Goal: Task Accomplishment & Management: Manage account settings

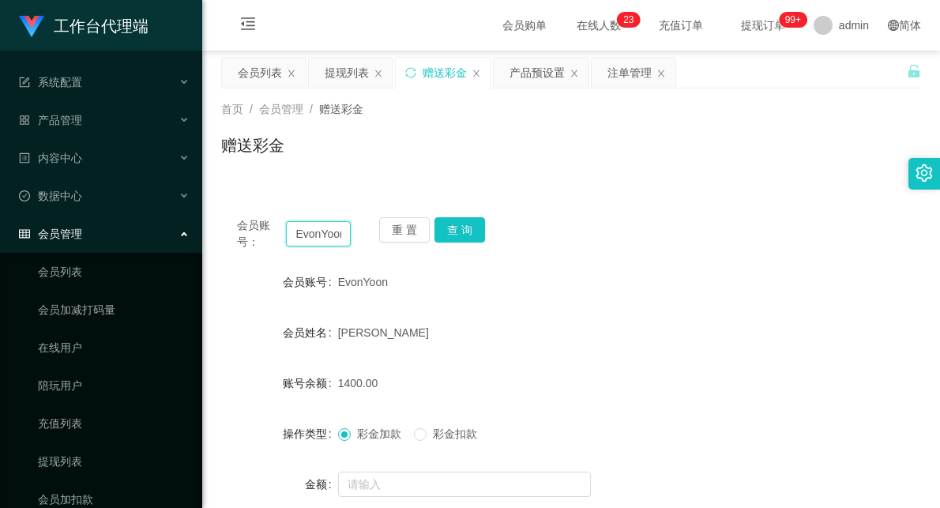
click at [312, 238] on input "EvonYoon" at bounding box center [318, 233] width 65 height 25
type input "81288978"
click at [463, 222] on button "查 询" at bounding box center [459, 229] width 51 height 25
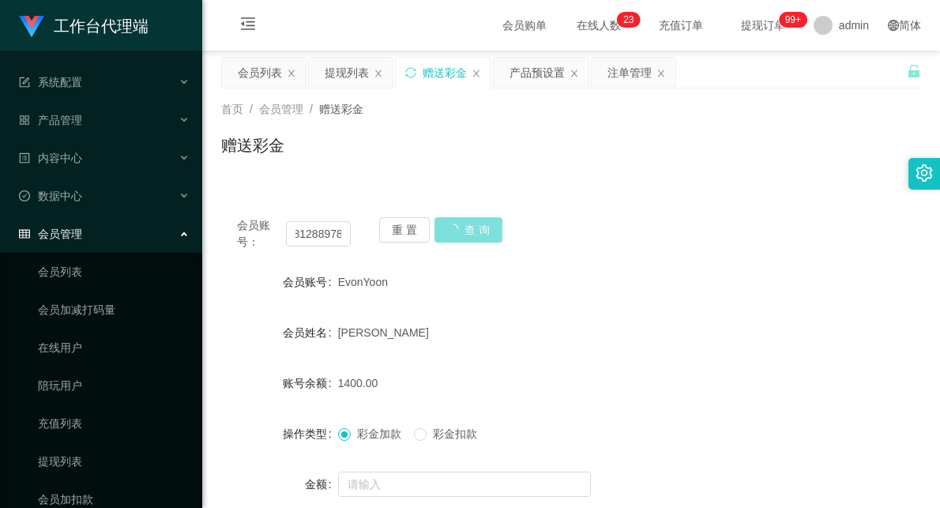
scroll to position [0, 0]
click at [312, 235] on input "81288978" at bounding box center [318, 233] width 65 height 25
drag, startPoint x: 632, startPoint y: 76, endPoint x: 625, endPoint y: 82, distance: 9.5
click at [632, 75] on div "注单管理" at bounding box center [629, 73] width 44 height 30
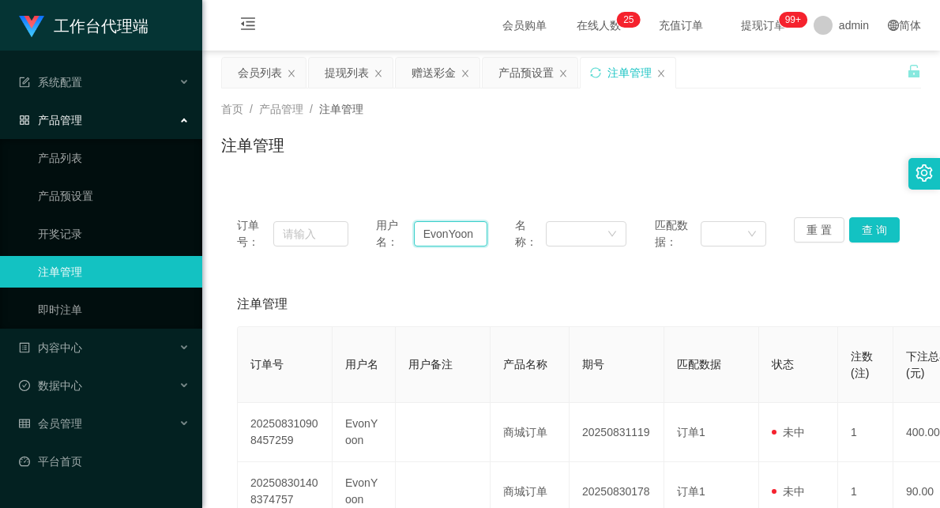
click at [437, 234] on input "EvonYoon" at bounding box center [450, 233] width 73 height 25
paste input "81288978"
type input "81288978"
drag, startPoint x: 861, startPoint y: 231, endPoint x: 832, endPoint y: 243, distance: 31.5
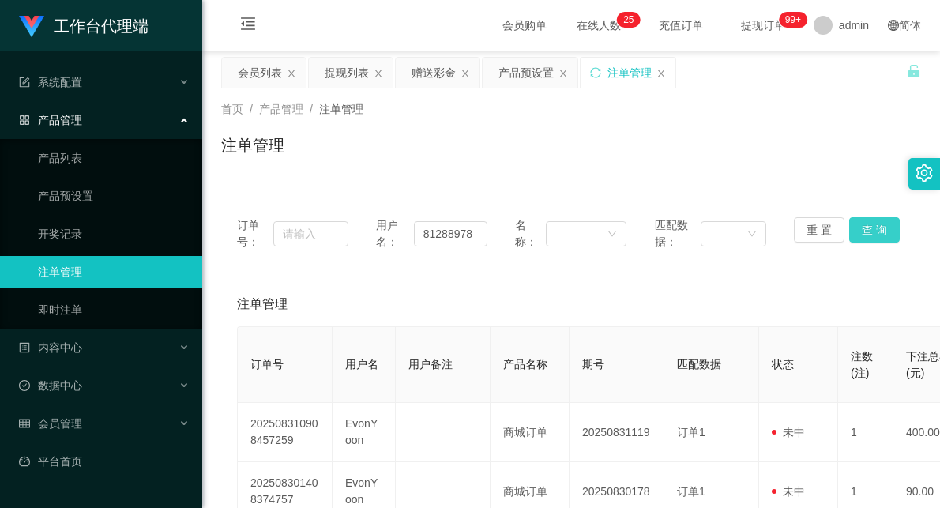
click at [861, 231] on button "查 询" at bounding box center [874, 229] width 51 height 25
click at [523, 76] on div "产品预设置" at bounding box center [525, 73] width 55 height 30
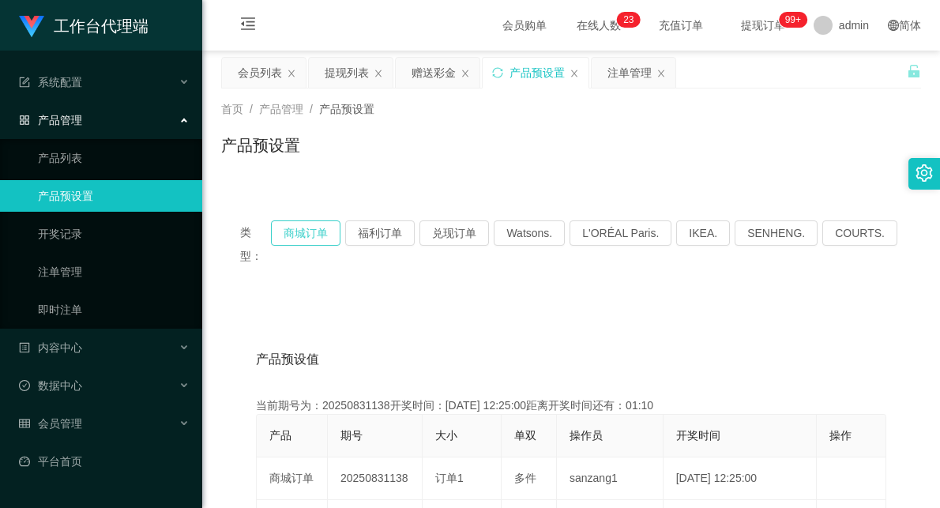
click at [332, 227] on button "商城订单" at bounding box center [305, 232] width 69 height 25
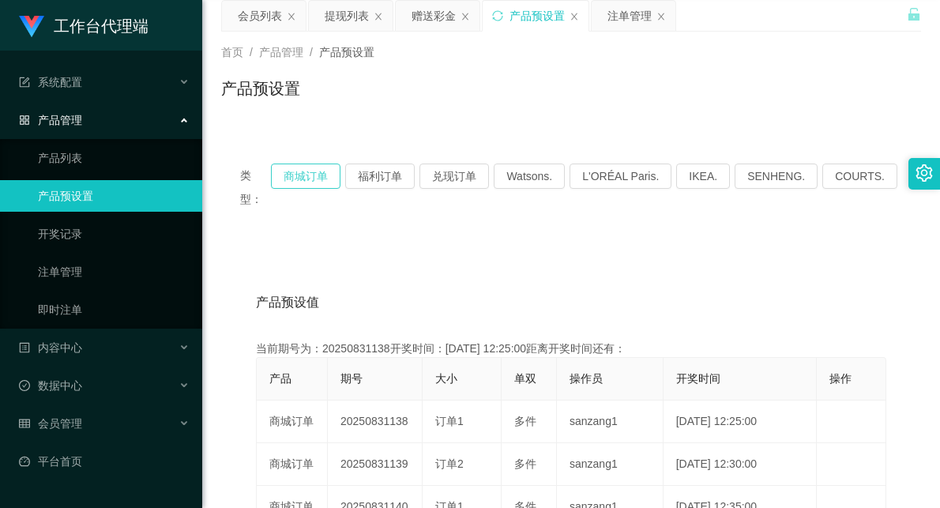
scroll to position [88, 0]
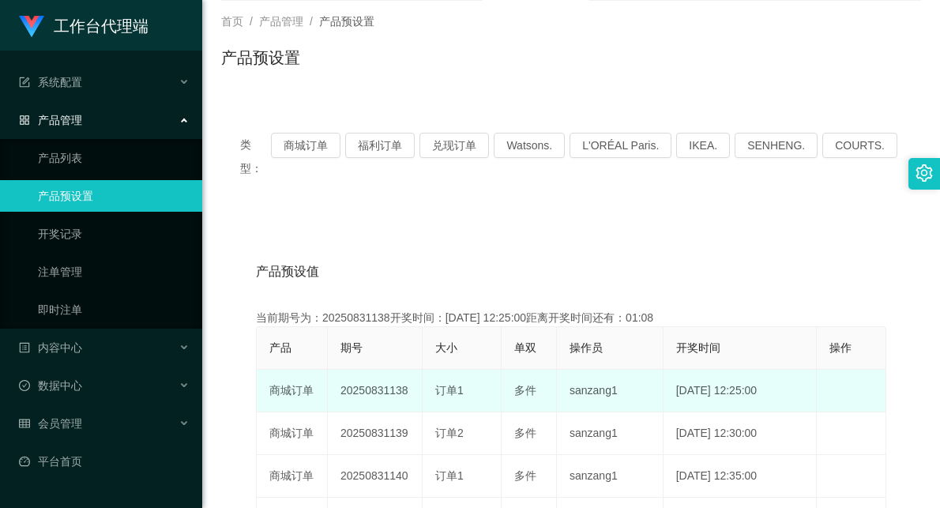
drag, startPoint x: 366, startPoint y: 366, endPoint x: 470, endPoint y: 358, distance: 103.7
click at [470, 370] on tr "商城订单 20250831138 订单1 多件 sanzang1 [DATE] 12:25:00 编 辑 限制投注" at bounding box center [571, 391] width 629 height 43
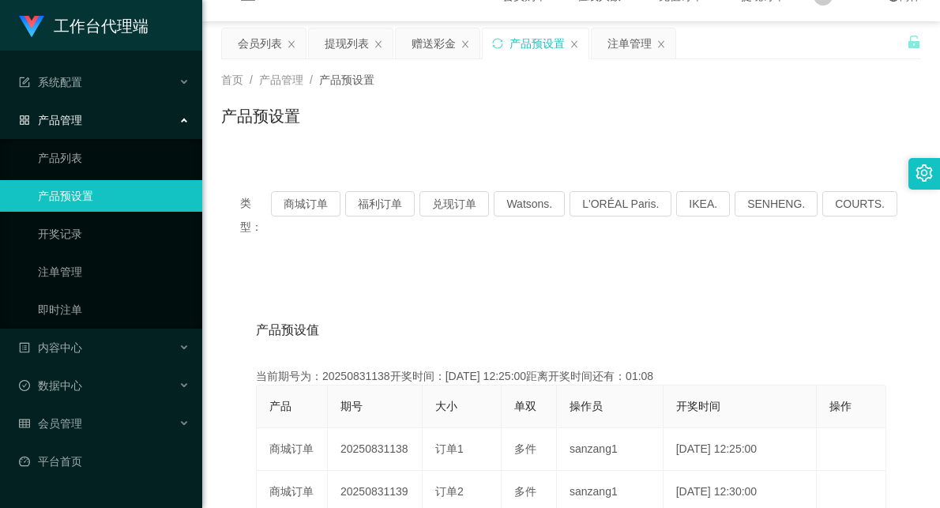
scroll to position [0, 0]
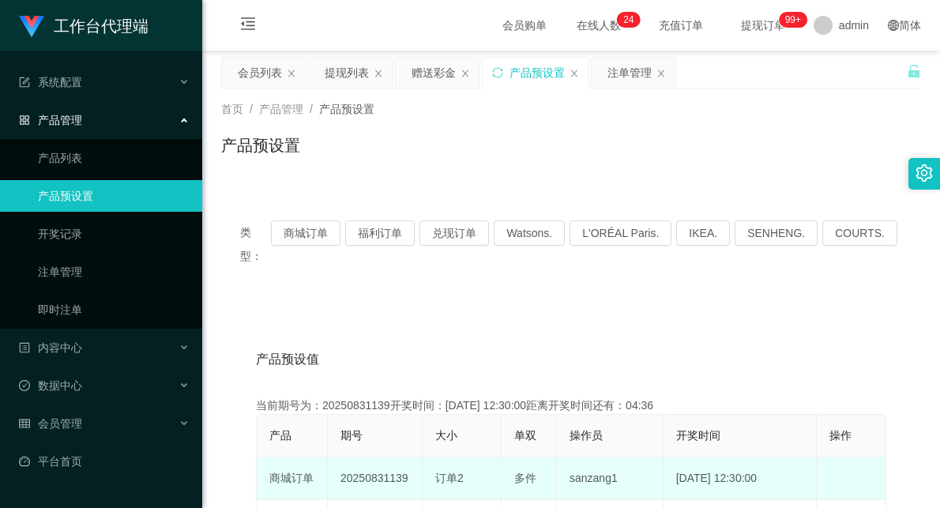
click at [366, 457] on td "20250831139" at bounding box center [375, 478] width 95 height 43
copy td "20250831139"
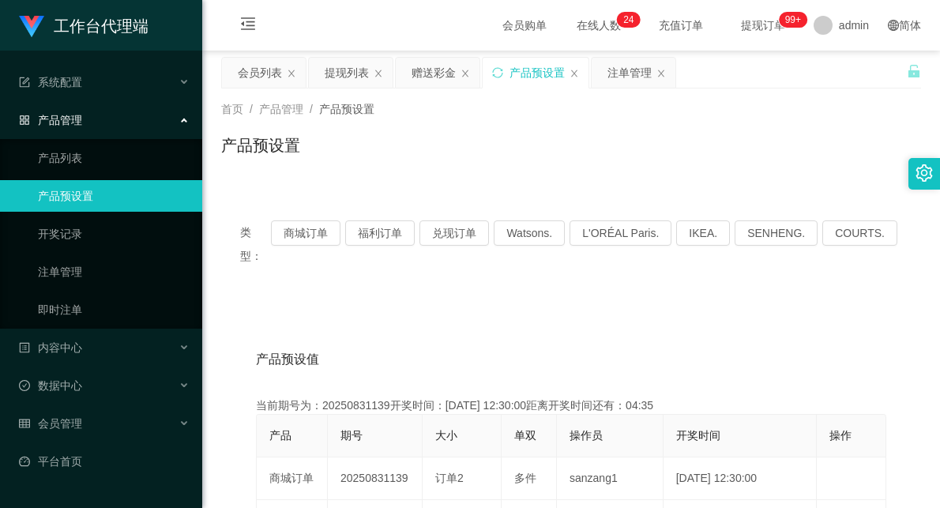
click at [561, 337] on div "产品预设值 添加期号" at bounding box center [571, 359] width 630 height 44
click at [436, 76] on div "赠送彩金" at bounding box center [433, 73] width 44 height 30
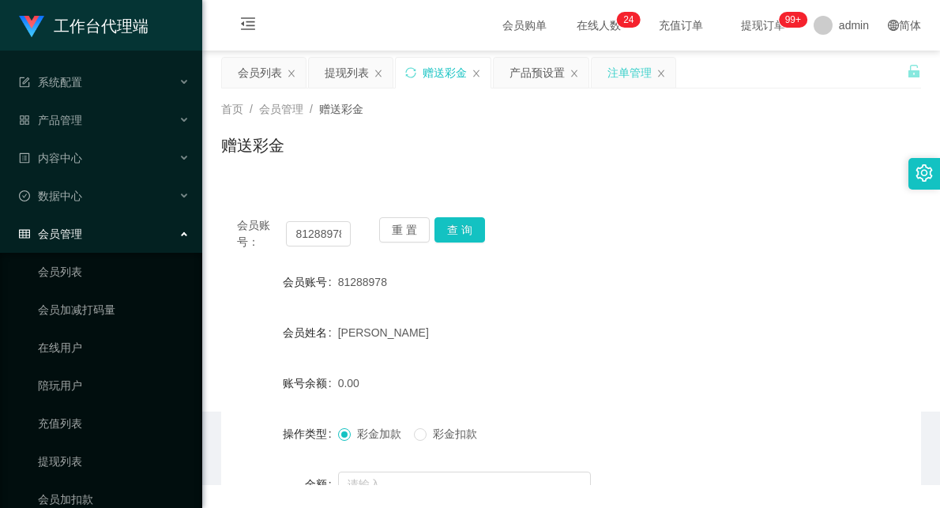
click at [632, 76] on div "注单管理" at bounding box center [629, 73] width 44 height 30
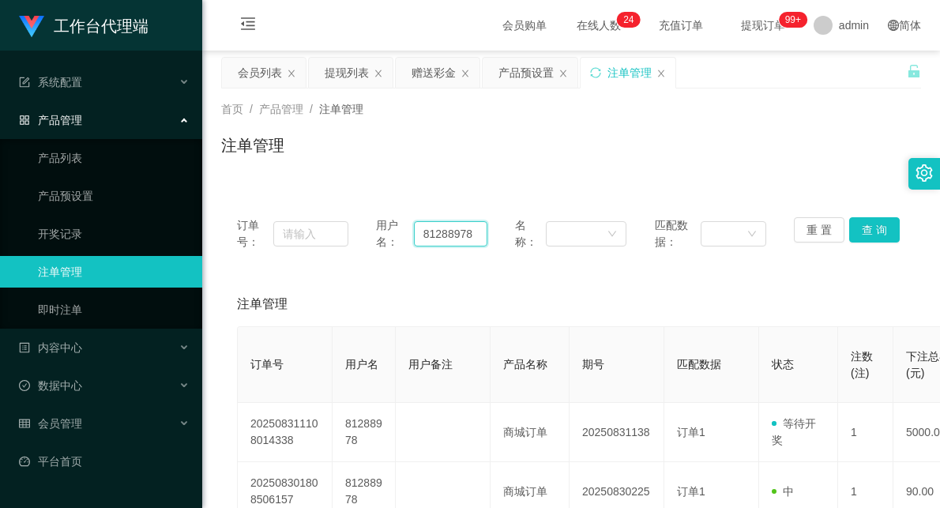
click at [442, 235] on input "81288978" at bounding box center [450, 233] width 73 height 25
click at [443, 73] on div "赠送彩金" at bounding box center [433, 73] width 44 height 30
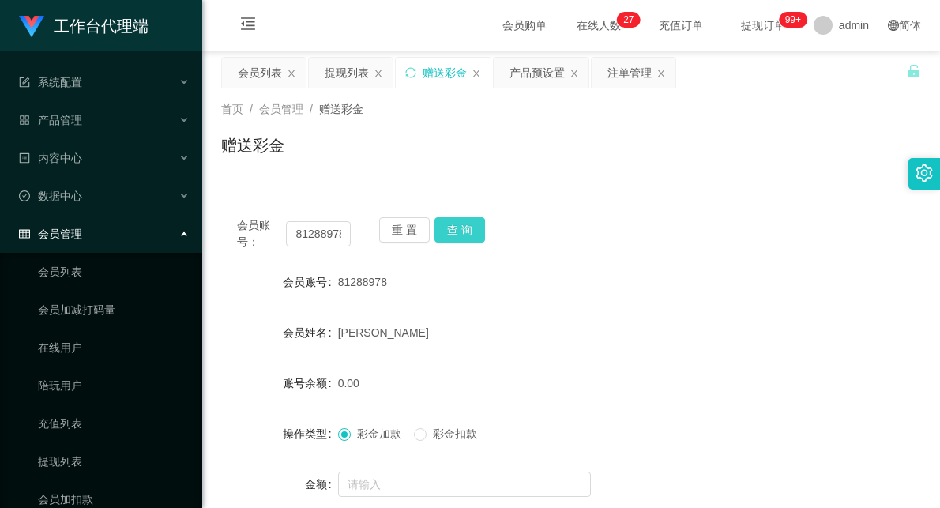
click at [467, 226] on button "查 询" at bounding box center [459, 229] width 51 height 25
click at [461, 436] on span "彩金扣款" at bounding box center [454, 433] width 57 height 13
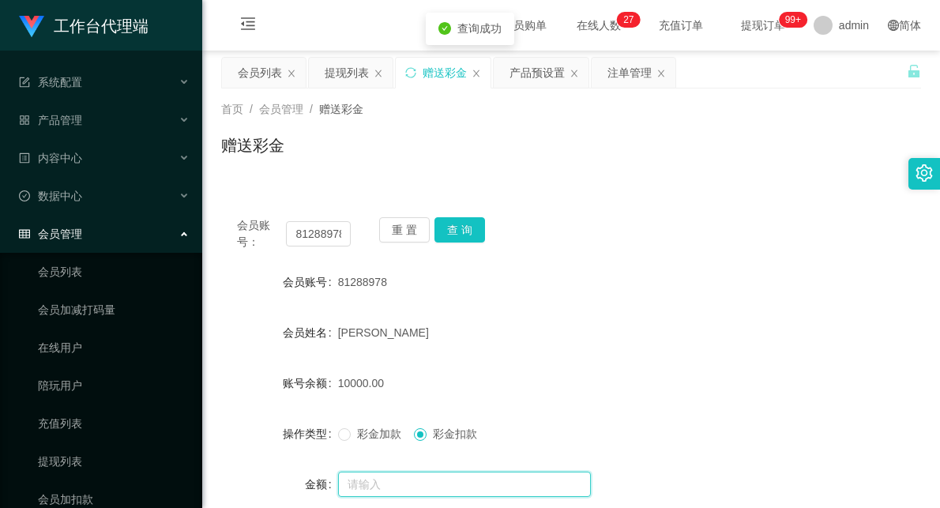
click at [453, 487] on input "text" at bounding box center [464, 483] width 253 height 25
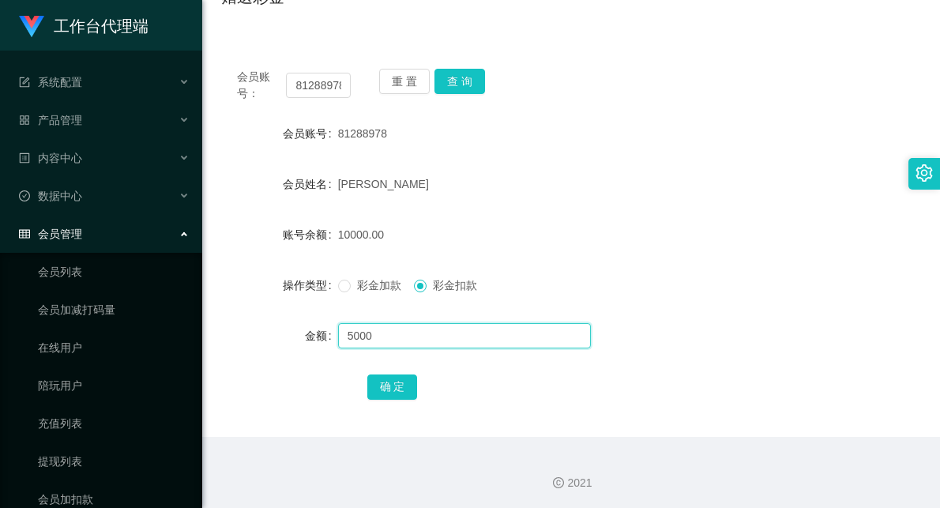
scroll to position [151, 0]
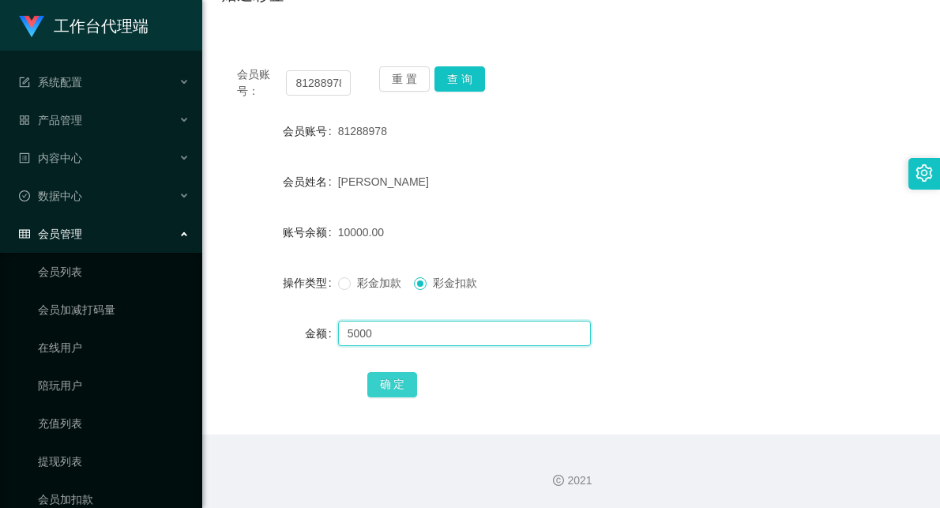
type input "5000"
drag, startPoint x: 398, startPoint y: 387, endPoint x: 456, endPoint y: 369, distance: 61.2
click at [398, 387] on button "确 定" at bounding box center [392, 384] width 51 height 25
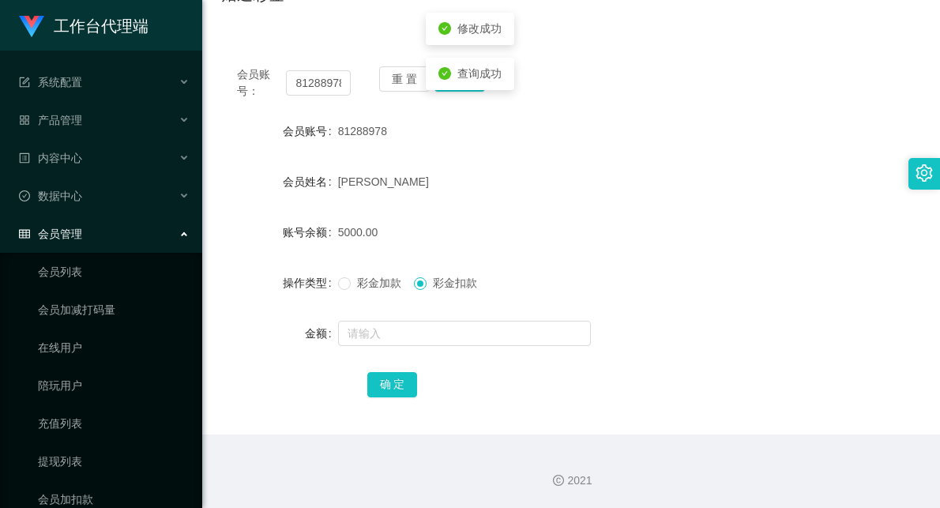
drag, startPoint x: 718, startPoint y: 267, endPoint x: 786, endPoint y: 107, distance: 173.8
click at [726, 255] on form "会员账号 81288978 会员姓名 [PERSON_NAME] 账号余额 5000.00 操作类型 彩金加款 彩金扣款 金额 确 定" at bounding box center [571, 257] width 700 height 284
click at [329, 92] on input "81288978" at bounding box center [318, 82] width 65 height 25
click at [326, 80] on input "81288978" at bounding box center [318, 82] width 65 height 25
click at [325, 80] on input "81288978" at bounding box center [318, 82] width 65 height 25
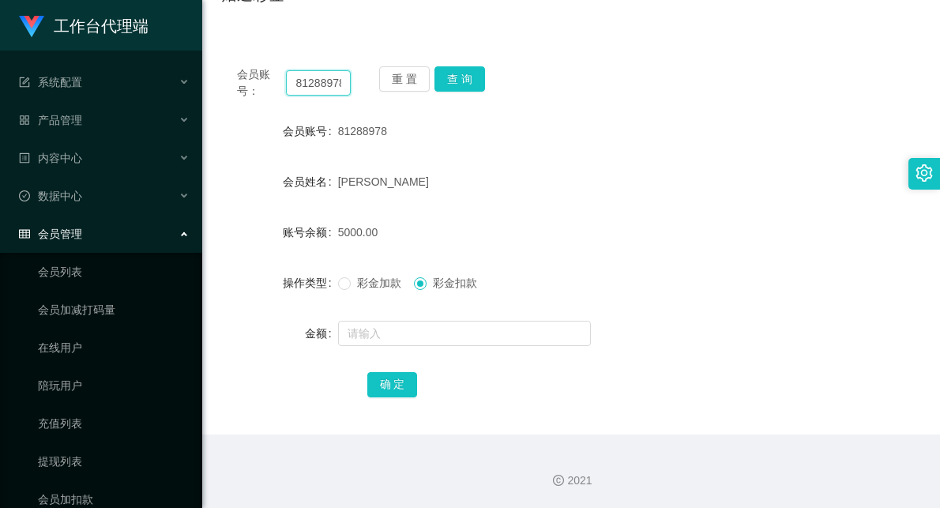
click at [325, 80] on input "81288978" at bounding box center [318, 82] width 65 height 25
paste input "EvonYoon"
type input "EvonYoon"
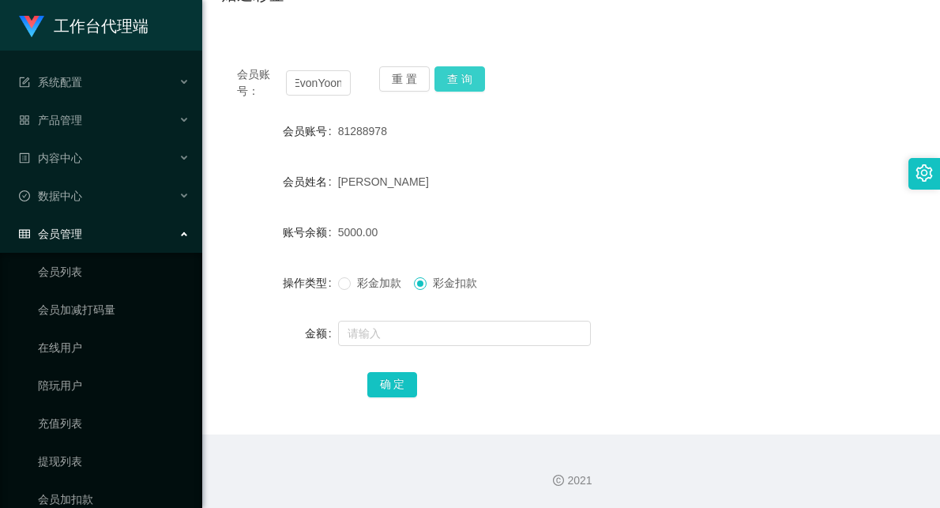
click at [461, 82] on button "查 询" at bounding box center [459, 78] width 51 height 25
click at [399, 383] on button "确 定" at bounding box center [392, 384] width 51 height 25
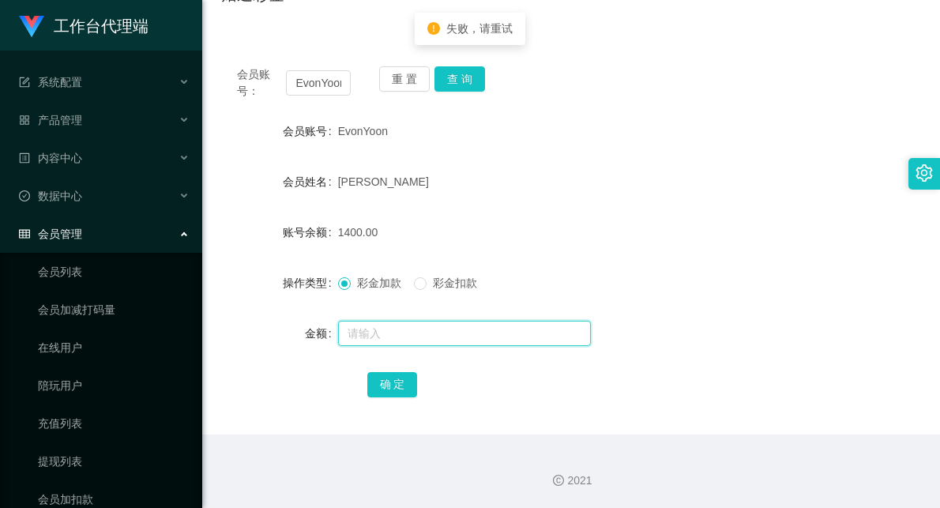
drag, startPoint x: 359, startPoint y: 340, endPoint x: 358, endPoint y: 332, distance: 8.1
click at [359, 340] on input "text" at bounding box center [464, 333] width 253 height 25
type input "3000"
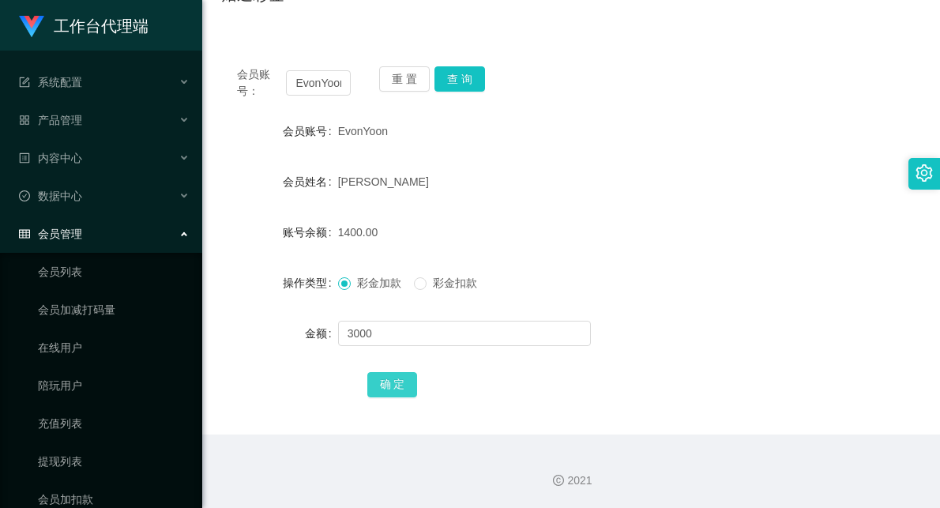
drag, startPoint x: 404, startPoint y: 385, endPoint x: 450, endPoint y: 374, distance: 46.9
click at [404, 385] on button "确 定" at bounding box center [392, 384] width 51 height 25
click at [666, 249] on form "会员账号 EvonYoon 会员姓名 [PERSON_NAME] 账号余额 4400.00 操作类型 彩金加款 彩金扣款 金额 确 定" at bounding box center [571, 257] width 700 height 284
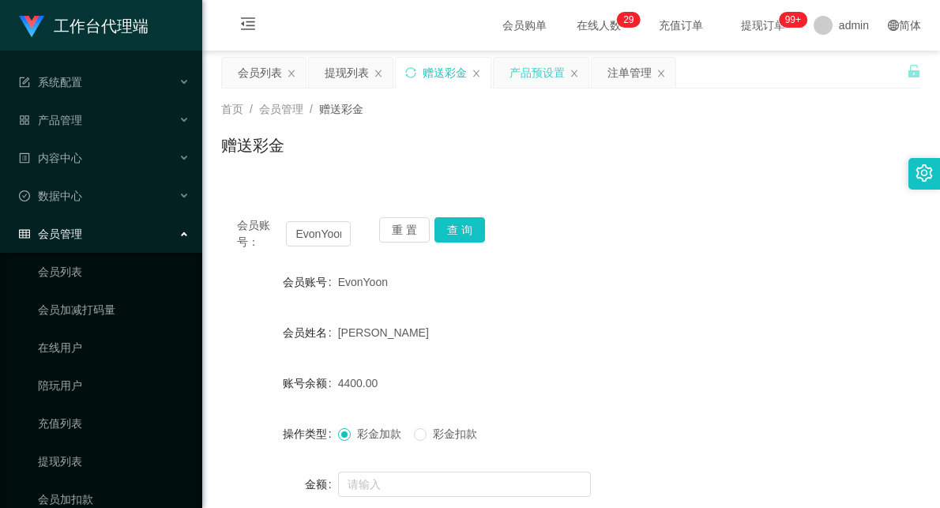
click at [531, 69] on div "产品预设置" at bounding box center [536, 73] width 55 height 30
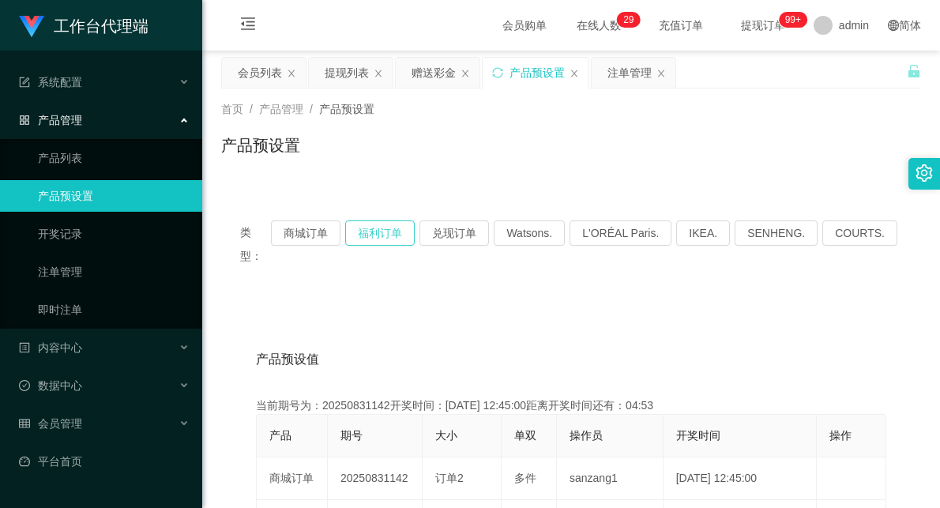
click at [388, 231] on button "福利订单" at bounding box center [379, 232] width 69 height 25
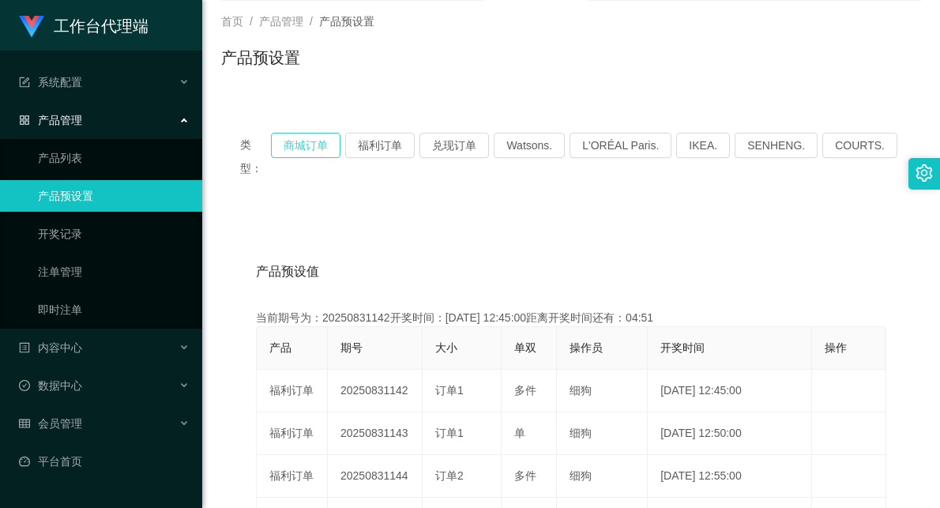
click at [326, 138] on button "商城订单" at bounding box center [305, 145] width 69 height 25
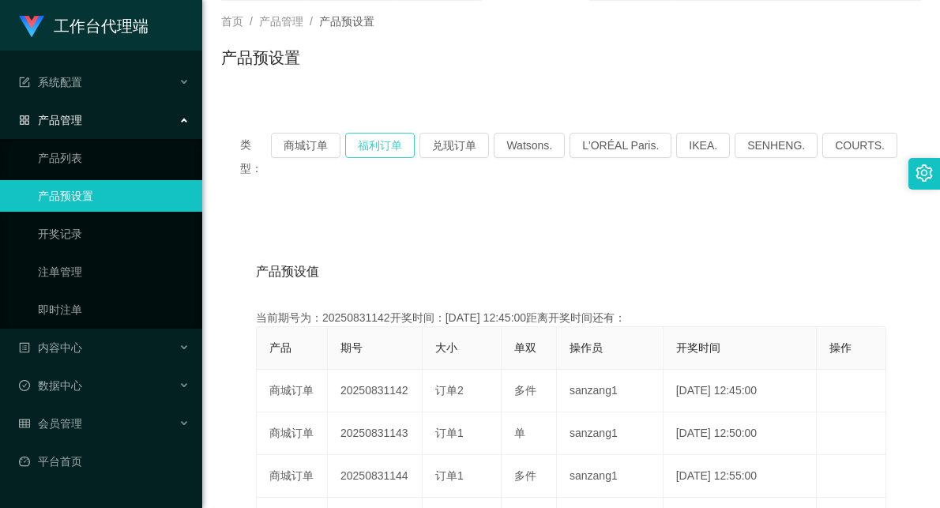
click at [400, 144] on button "福利订单" at bounding box center [379, 145] width 69 height 25
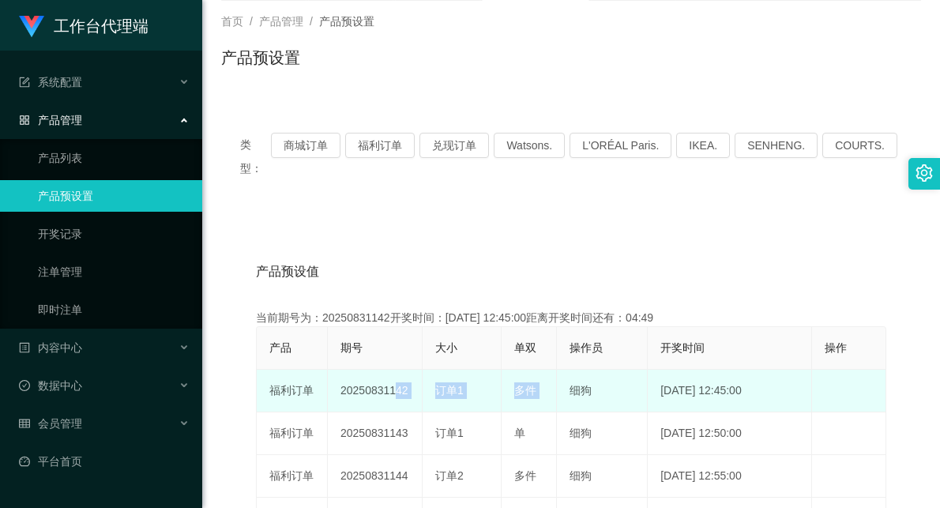
drag, startPoint x: 389, startPoint y: 362, endPoint x: 562, endPoint y: 377, distance: 173.6
click at [562, 377] on tr "福利订单 20250831142 订单1 多件 细狗 [DATE] 12:45:00 编 辑 限制投注" at bounding box center [571, 391] width 629 height 43
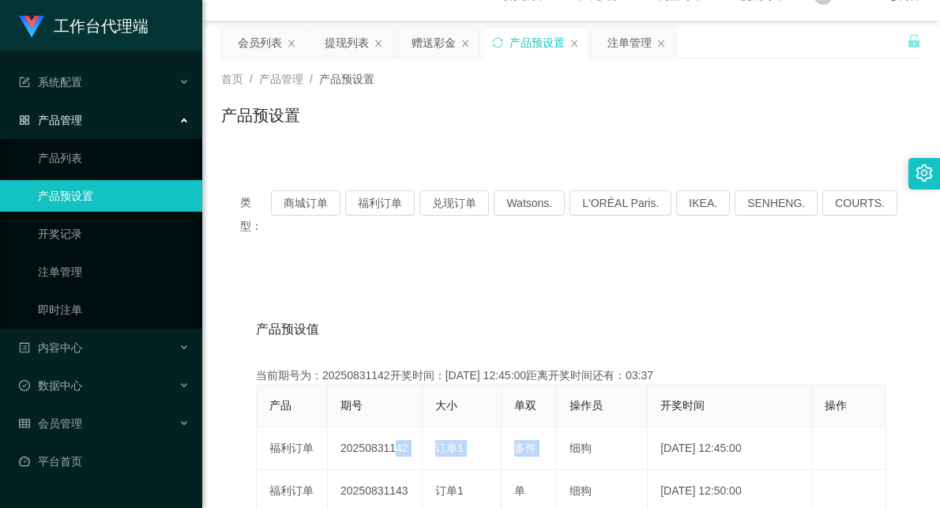
scroll to position [0, 0]
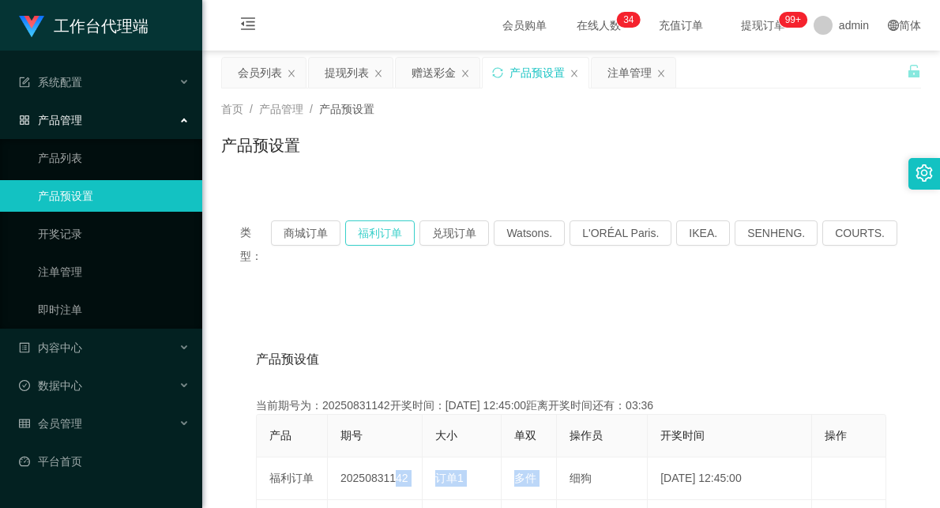
click at [389, 229] on button "福利订单" at bounding box center [379, 232] width 69 height 25
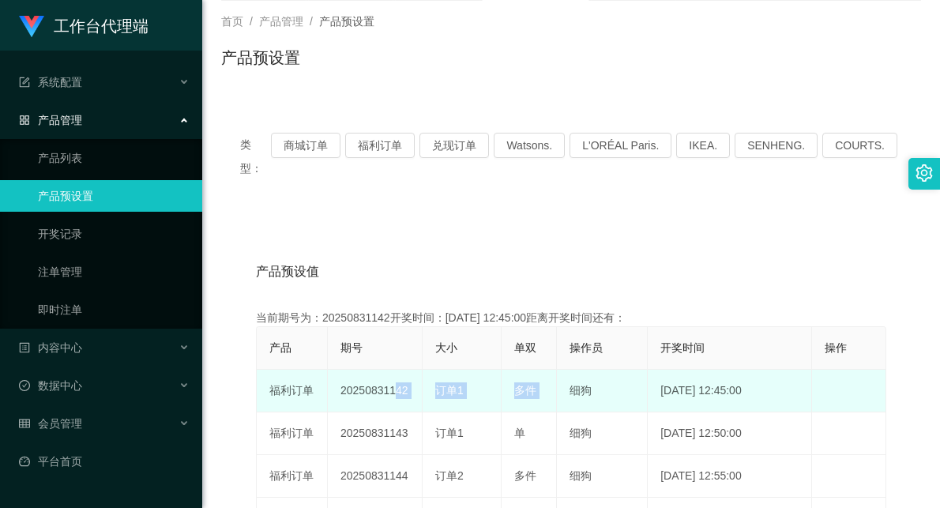
click at [443, 377] on td "订单1" at bounding box center [461, 391] width 79 height 43
drag, startPoint x: 390, startPoint y: 366, endPoint x: 469, endPoint y: 373, distance: 79.3
click at [469, 373] on tr "福利订单 20250831142 订单1 多件 细狗 [DATE] 12:45:00 编 辑 限制投注" at bounding box center [571, 391] width 629 height 43
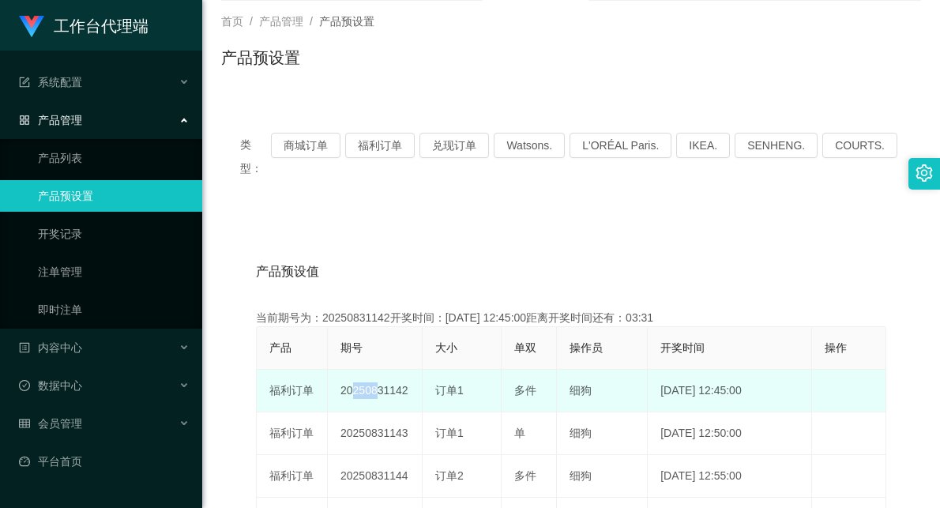
drag, startPoint x: 349, startPoint y: 371, endPoint x: 411, endPoint y: 357, distance: 63.2
click at [406, 370] on td "20250831142" at bounding box center [375, 391] width 95 height 43
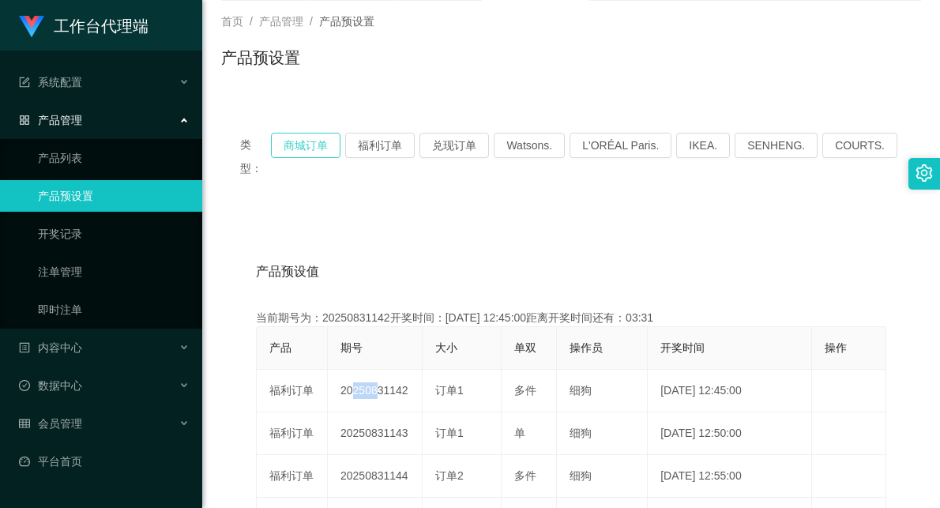
click at [332, 136] on button "商城订单" at bounding box center [305, 145] width 69 height 25
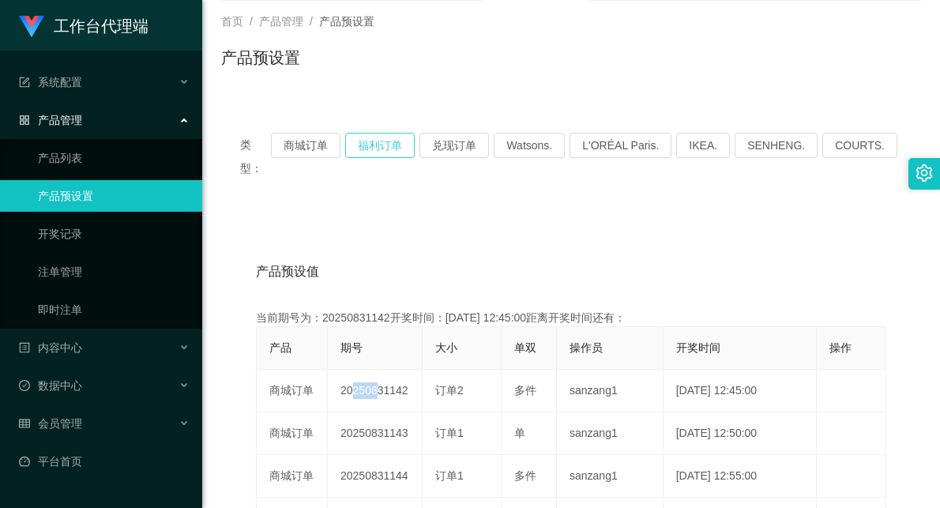
click at [400, 153] on button "福利订单" at bounding box center [379, 145] width 69 height 25
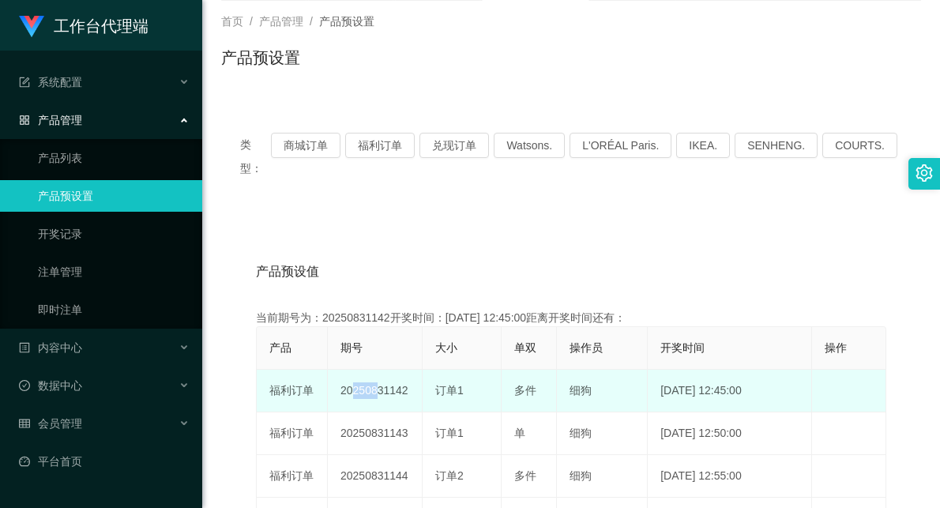
click at [407, 372] on td "20250831142" at bounding box center [375, 391] width 95 height 43
drag, startPoint x: 367, startPoint y: 373, endPoint x: 420, endPoint y: 366, distance: 53.4
click at [420, 370] on td "20250831142" at bounding box center [375, 391] width 95 height 43
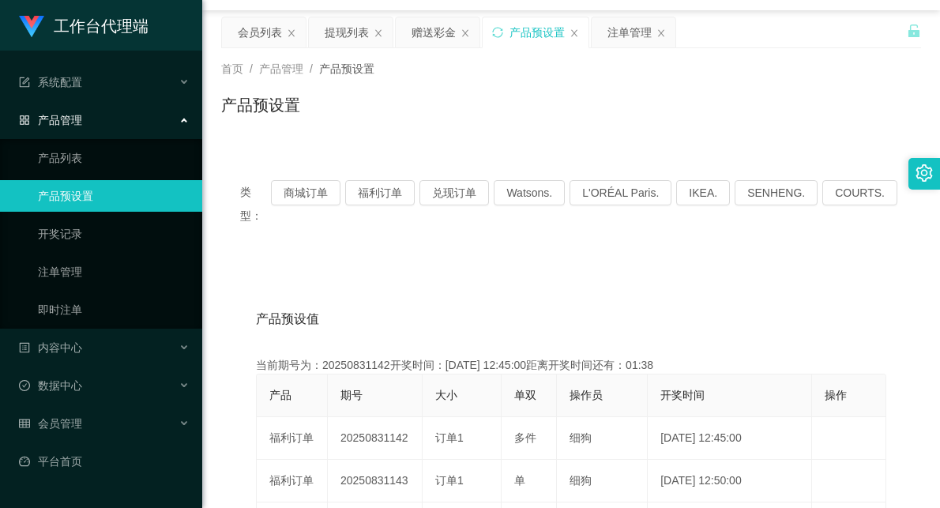
scroll to position [0, 0]
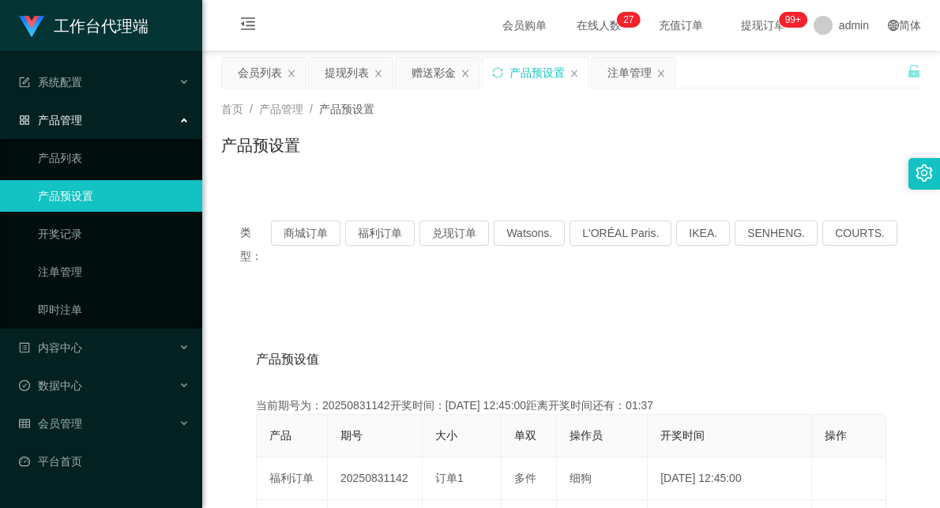
drag, startPoint x: 435, startPoint y: 80, endPoint x: 453, endPoint y: 105, distance: 31.1
click at [435, 79] on div "赠送彩金" at bounding box center [433, 73] width 44 height 30
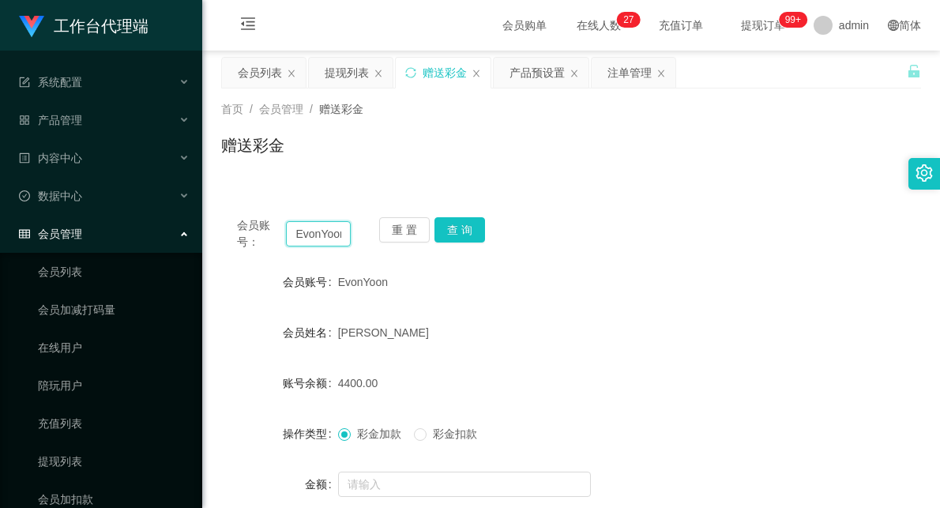
click at [328, 235] on input "EvonYoon" at bounding box center [318, 233] width 65 height 25
click at [460, 221] on button "查 询" at bounding box center [459, 229] width 51 height 25
click at [649, 231] on div "会员账号： EvonYoon 重 置 查 询" at bounding box center [571, 233] width 700 height 33
click at [462, 223] on button "查 询" at bounding box center [459, 229] width 51 height 25
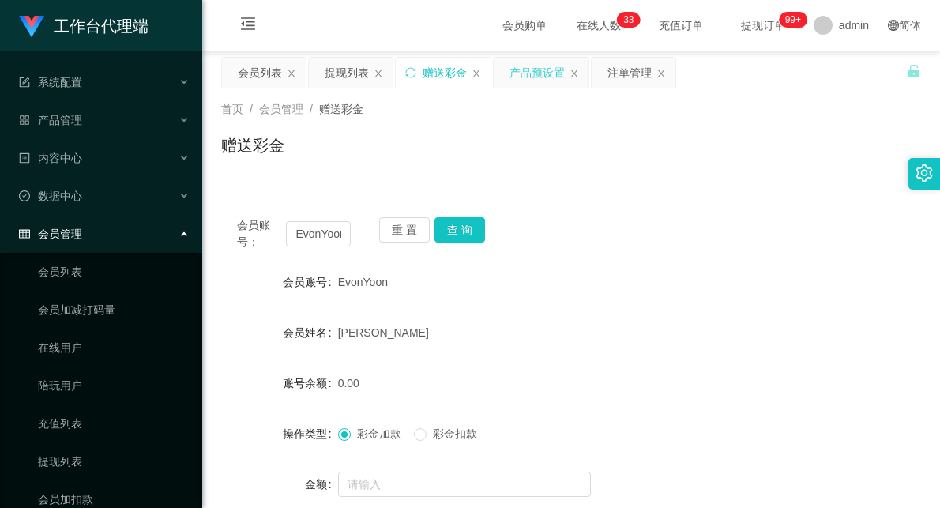
click at [542, 81] on div "产品预设置" at bounding box center [536, 73] width 55 height 30
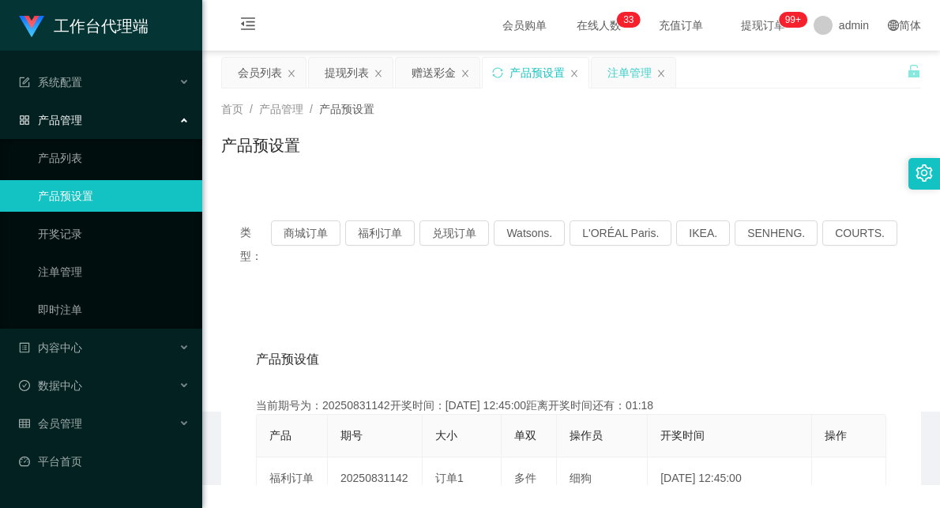
click at [642, 74] on div "注单管理" at bounding box center [629, 73] width 44 height 30
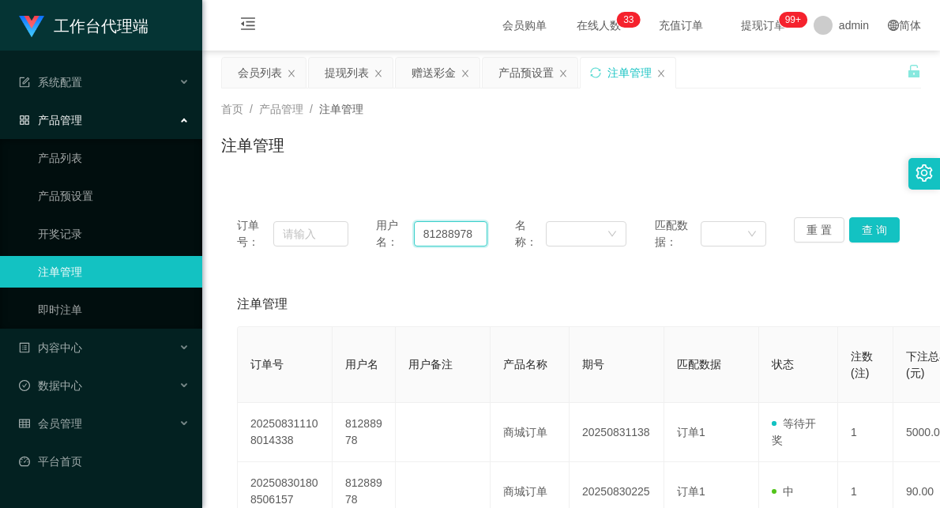
click at [446, 234] on input "81288978" at bounding box center [450, 233] width 73 height 25
paste input "EvonYoon"
type input "EvonYoon"
click at [874, 223] on button "查 询" at bounding box center [874, 229] width 51 height 25
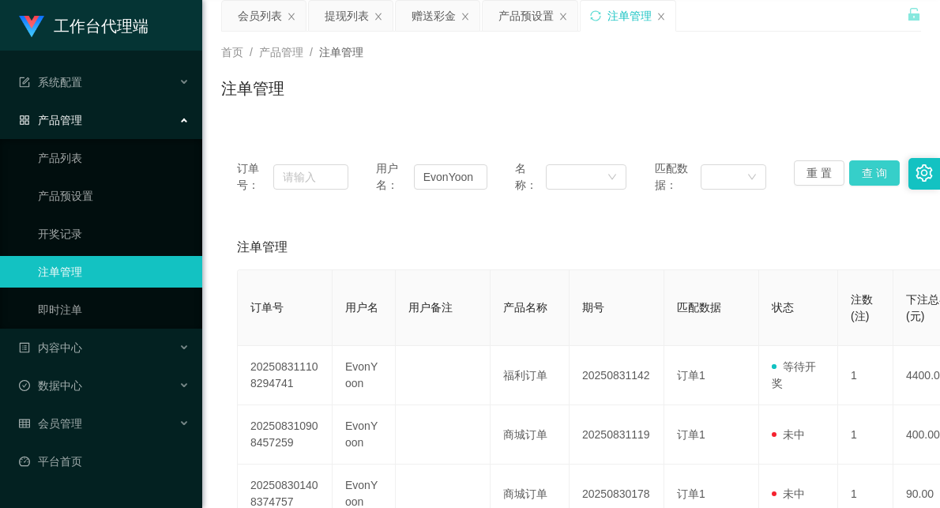
scroll to position [88, 0]
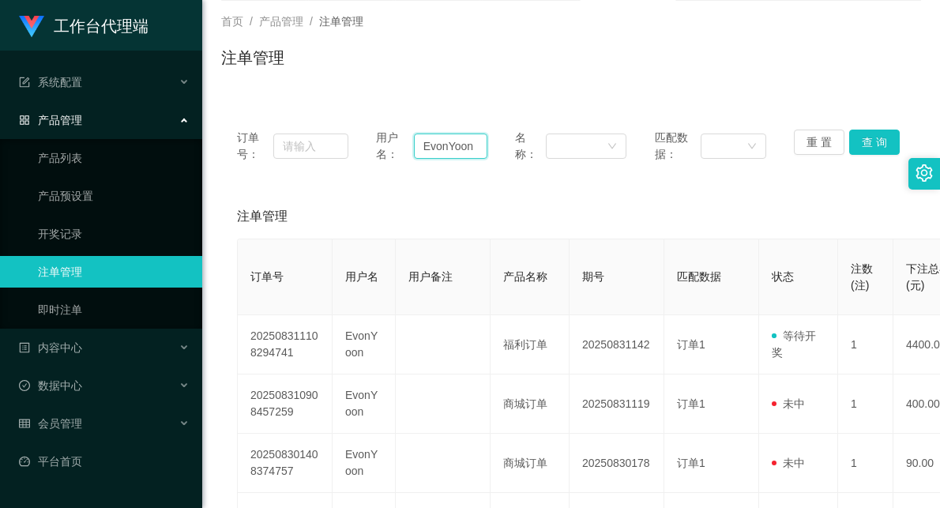
click at [445, 146] on input "EvonYoon" at bounding box center [450, 145] width 73 height 25
click at [869, 148] on button "查 询" at bounding box center [874, 141] width 51 height 25
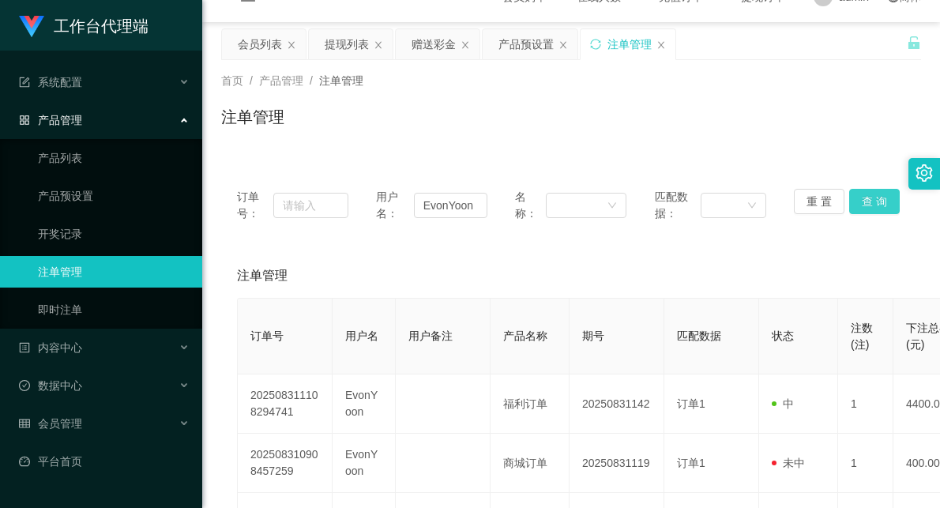
scroll to position [0, 0]
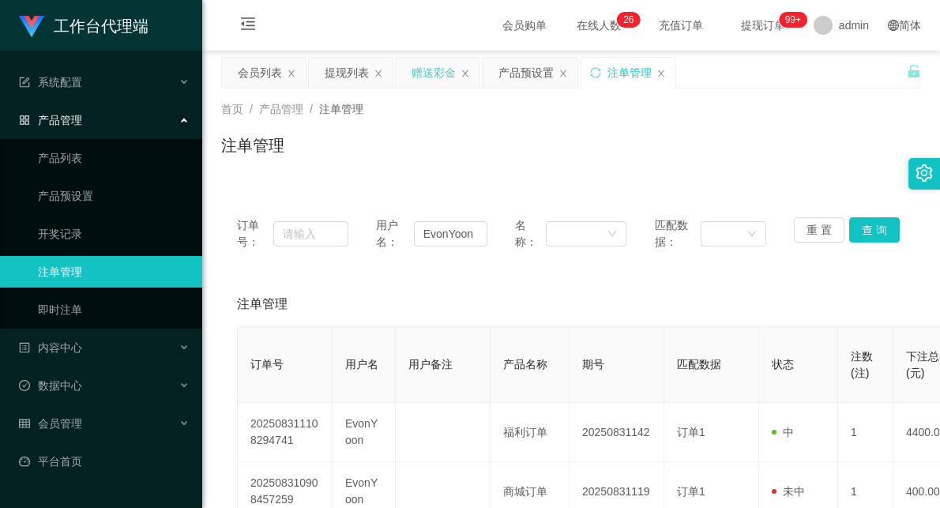
click at [450, 68] on div "赠送彩金" at bounding box center [433, 73] width 44 height 30
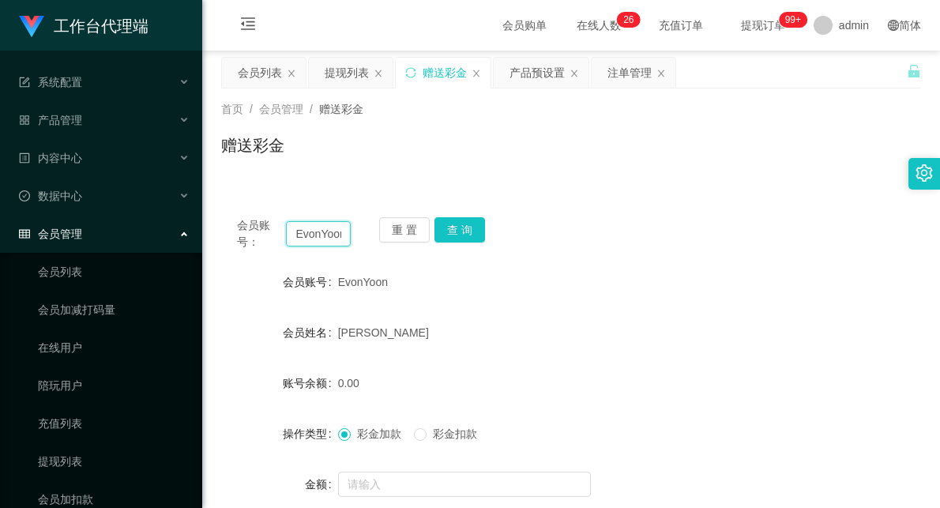
click at [318, 226] on input "EvonYoon" at bounding box center [318, 233] width 65 height 25
click at [463, 231] on button "查 询" at bounding box center [459, 229] width 51 height 25
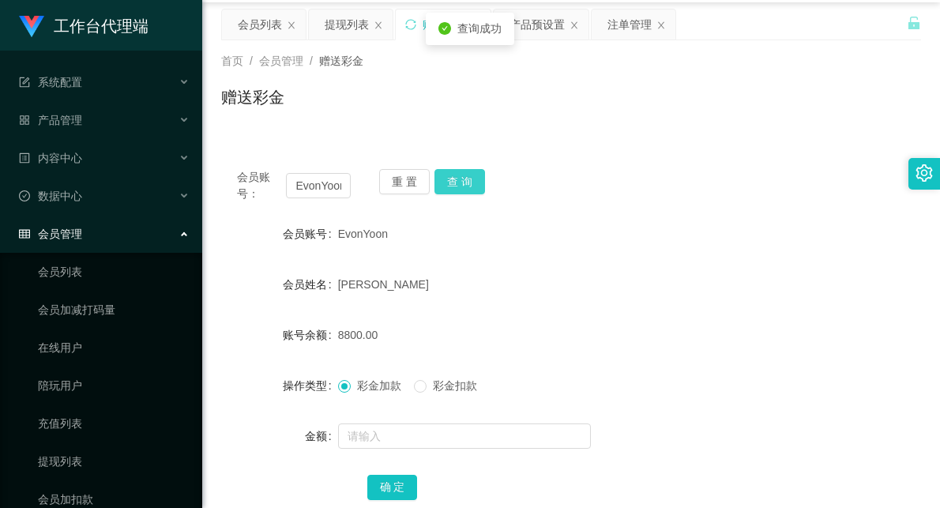
scroll to position [88, 0]
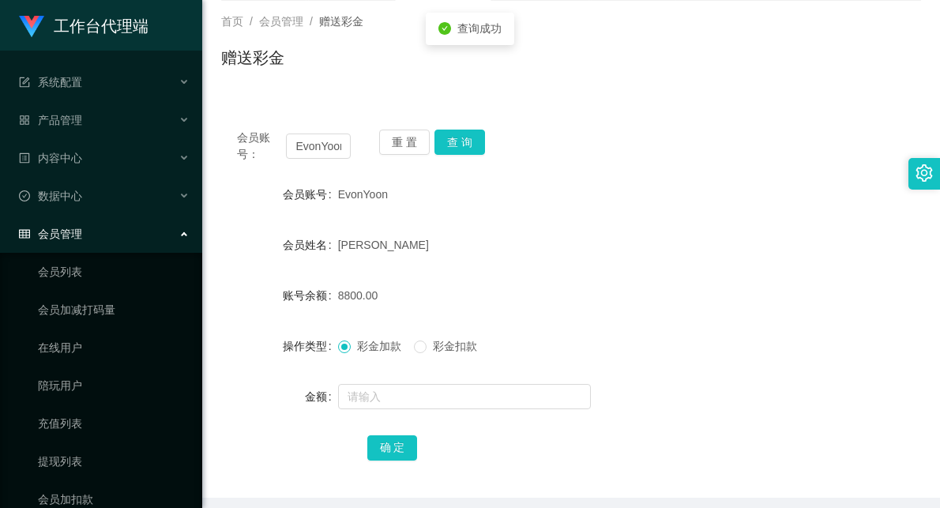
click at [460, 343] on span "彩金扣款" at bounding box center [454, 346] width 57 height 13
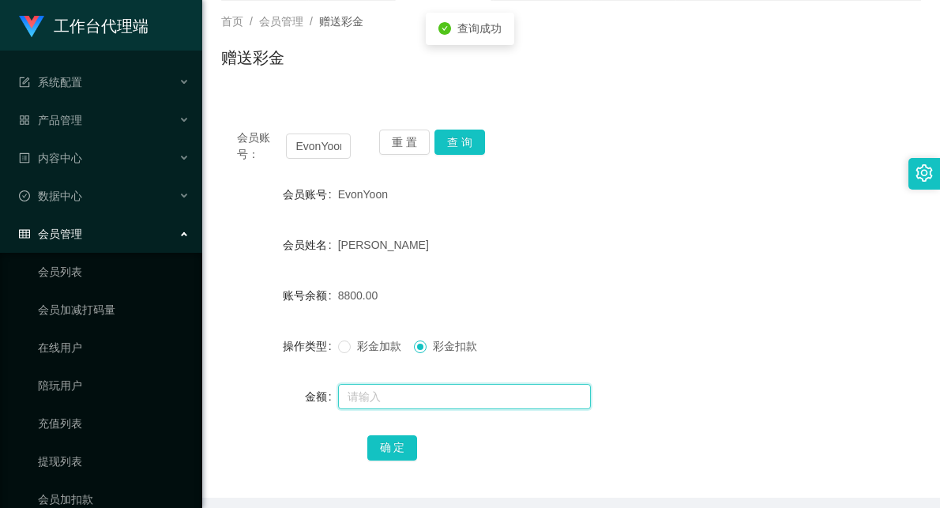
drag, startPoint x: 433, startPoint y: 388, endPoint x: 422, endPoint y: 385, distance: 10.7
click at [433, 388] on input "text" at bounding box center [464, 396] width 253 height 25
type input "4400"
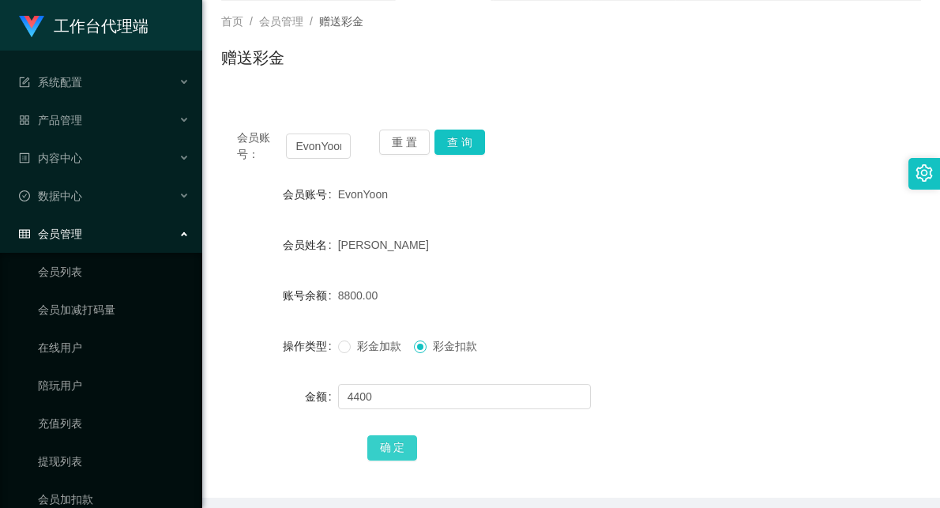
click at [397, 451] on button "确 定" at bounding box center [392, 447] width 51 height 25
click at [595, 325] on form "会员账号 EvonYoon 会员姓名 [PERSON_NAME] 账号余额 4400.00 操作类型 彩金加款 彩金扣款 金额 确 定" at bounding box center [571, 320] width 700 height 284
click at [468, 130] on button "查 询" at bounding box center [459, 141] width 51 height 25
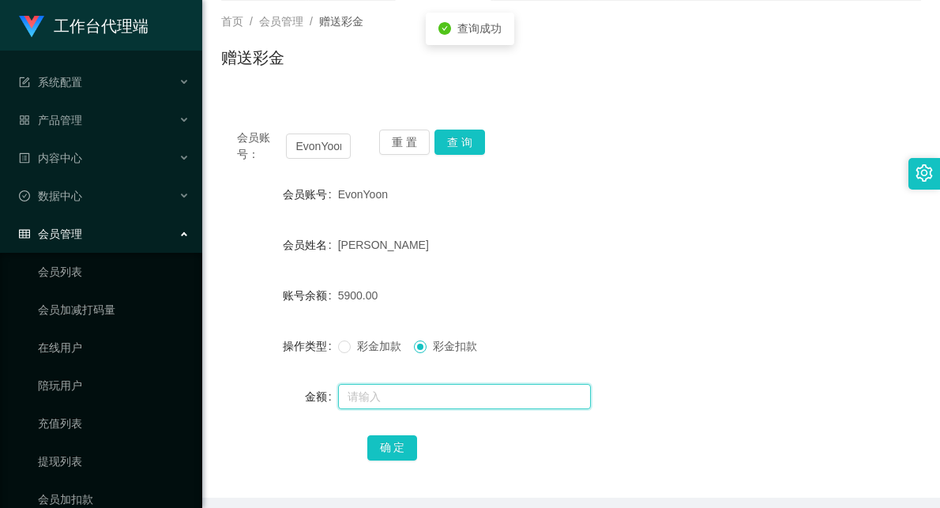
click at [403, 397] on input "text" at bounding box center [464, 396] width 253 height 25
type input "0"
click at [356, 398] on input "1400" at bounding box center [464, 396] width 253 height 25
type input "1500"
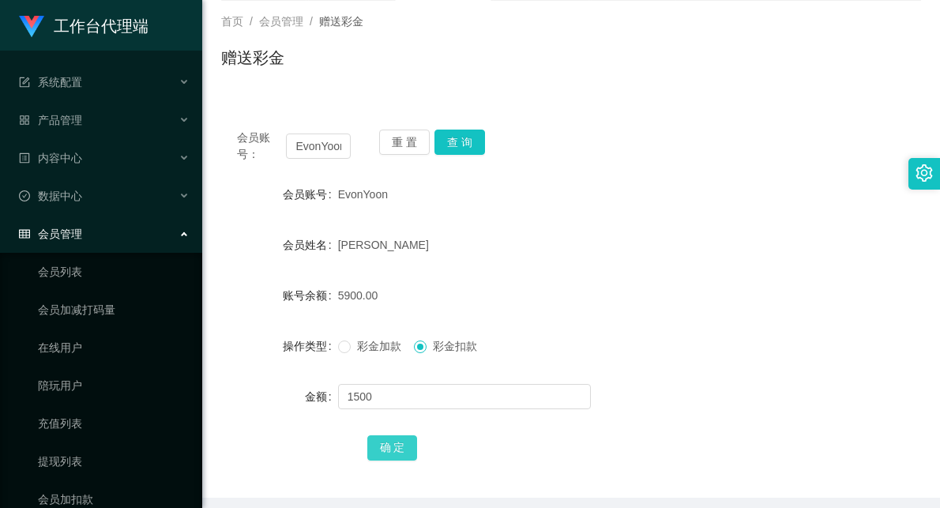
click at [393, 450] on button "确 定" at bounding box center [392, 447] width 51 height 25
click at [606, 301] on div "4400.00" at bounding box center [542, 295] width 408 height 32
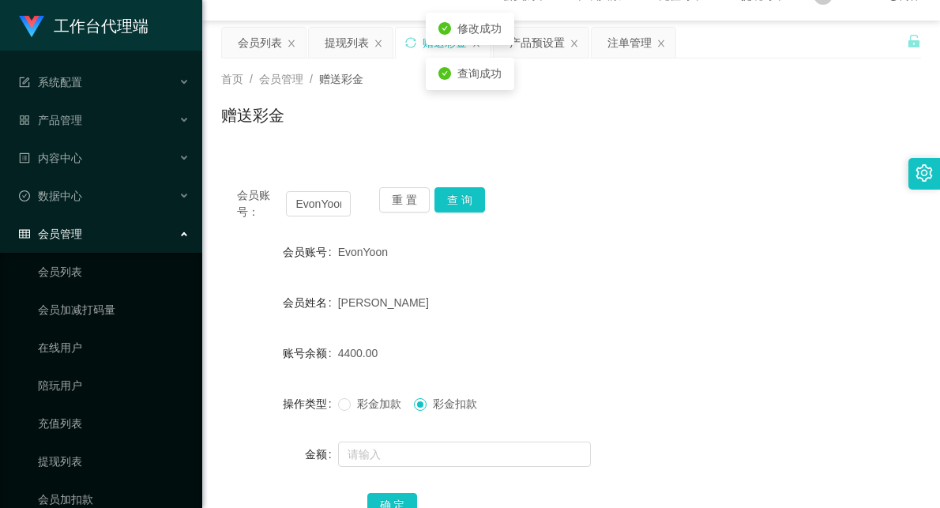
scroll to position [0, 0]
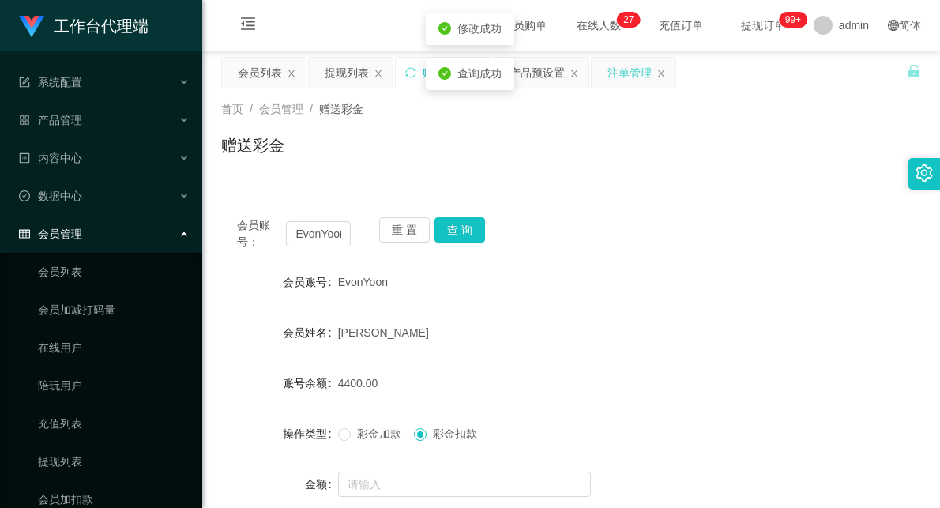
click at [617, 81] on div "注单管理" at bounding box center [629, 73] width 44 height 30
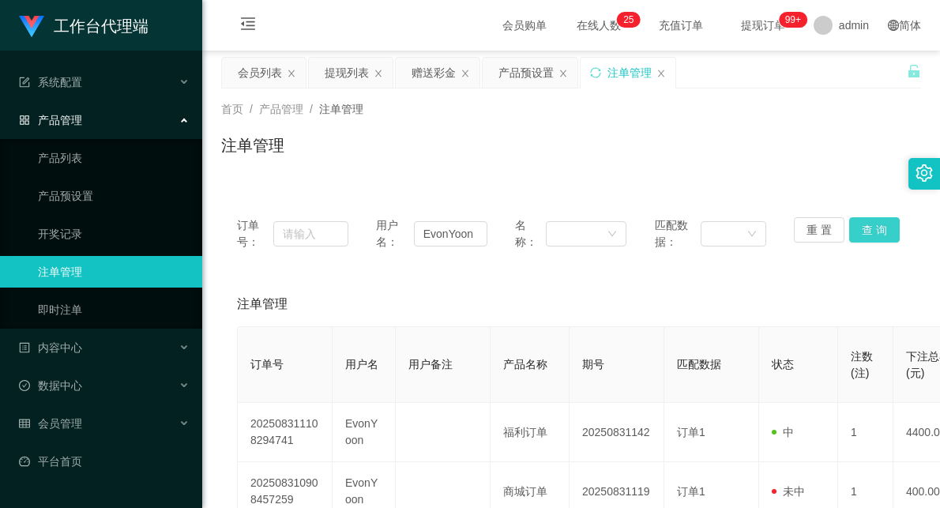
click at [858, 233] on button "查 询" at bounding box center [874, 229] width 51 height 25
click at [428, 235] on input "EvonYoon" at bounding box center [450, 233] width 73 height 25
drag, startPoint x: 342, startPoint y: 67, endPoint x: 373, endPoint y: 89, distance: 37.9
click at [342, 67] on div "提现列表" at bounding box center [347, 73] width 44 height 30
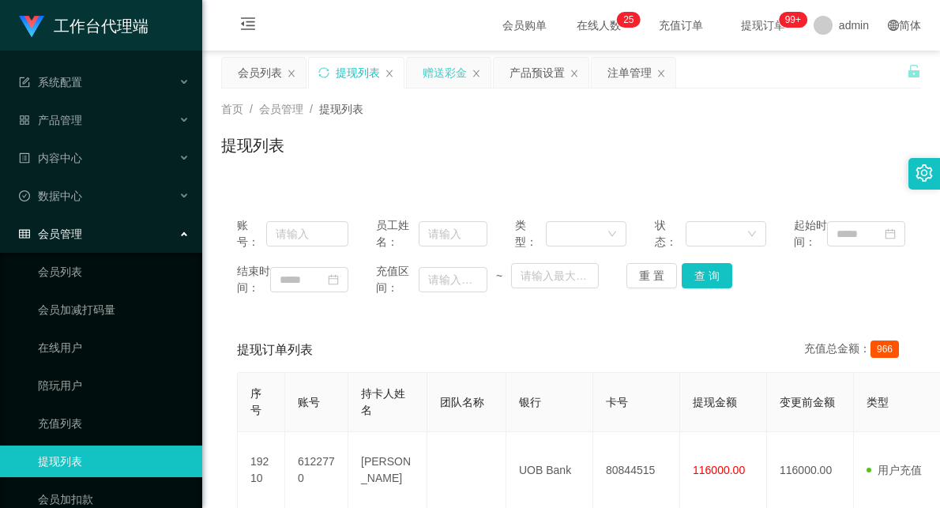
click at [450, 71] on div "赠送彩金" at bounding box center [444, 73] width 44 height 30
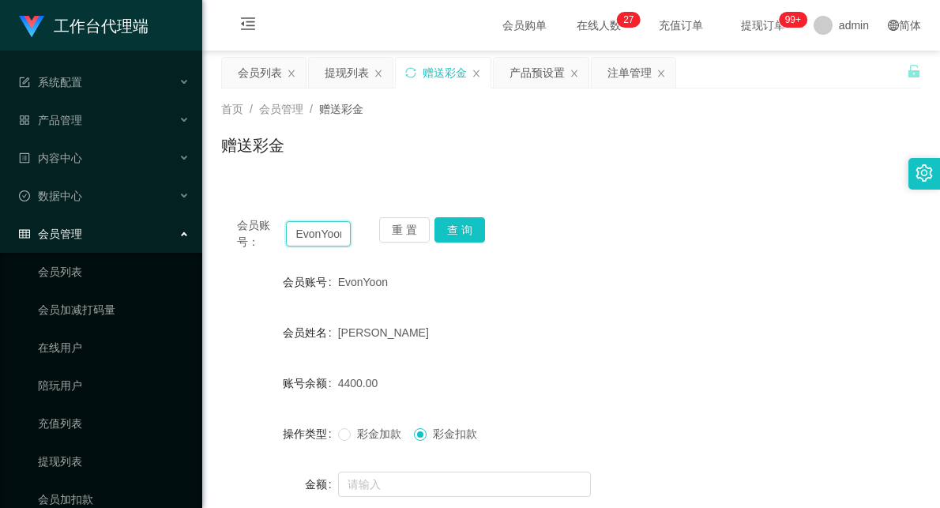
click at [313, 231] on input "EvonYoon" at bounding box center [318, 233] width 65 height 25
drag, startPoint x: 624, startPoint y: 79, endPoint x: 625, endPoint y: 91, distance: 11.9
click at [624, 79] on div "注单管理" at bounding box center [629, 73] width 44 height 30
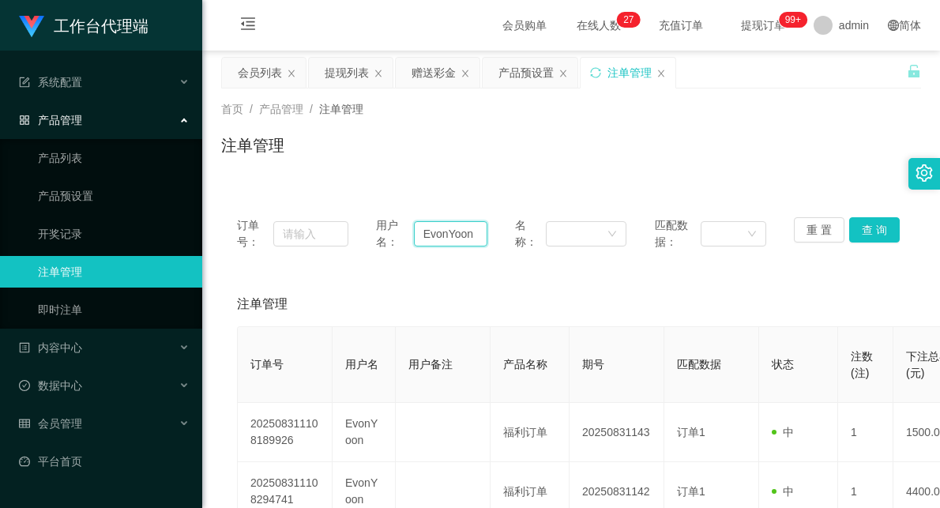
click at [452, 235] on input "EvonYoon" at bounding box center [450, 233] width 73 height 25
click at [869, 229] on button "查 询" at bounding box center [874, 229] width 51 height 25
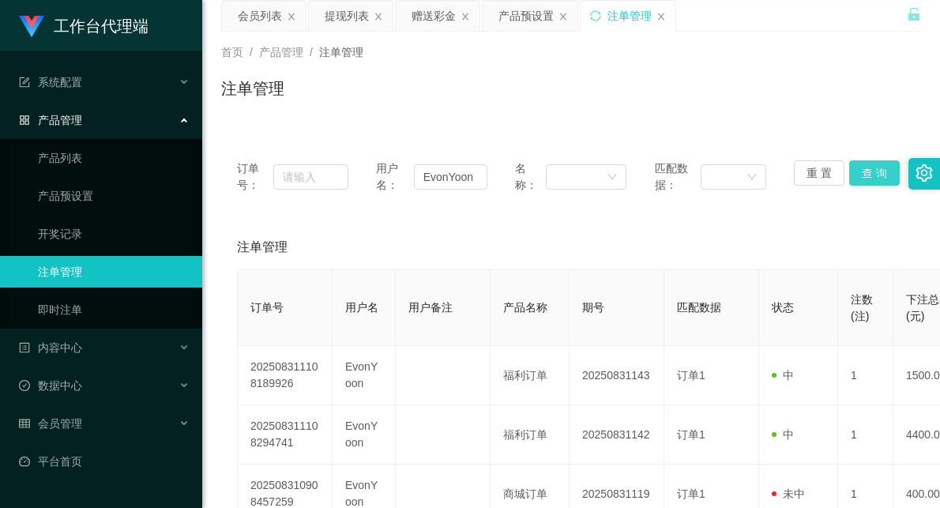
scroll to position [88, 0]
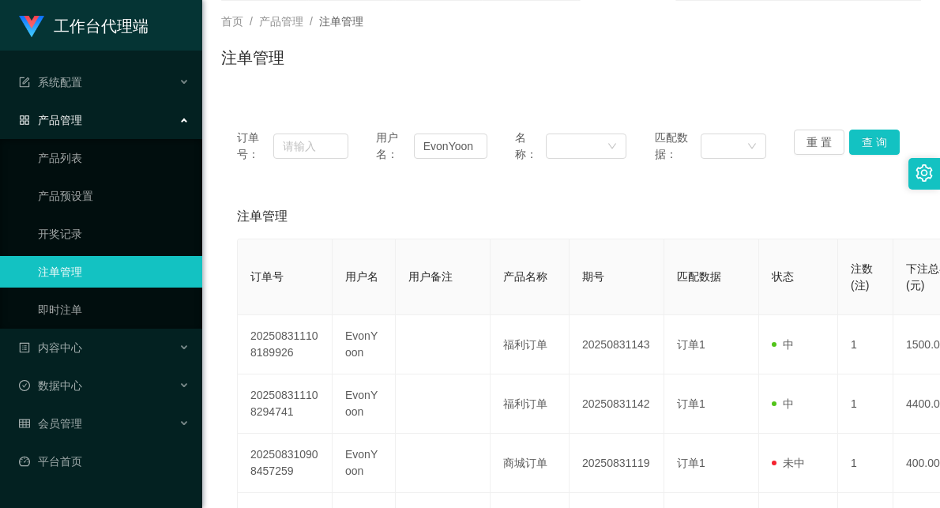
click at [504, 67] on div "注单管理" at bounding box center [571, 64] width 700 height 36
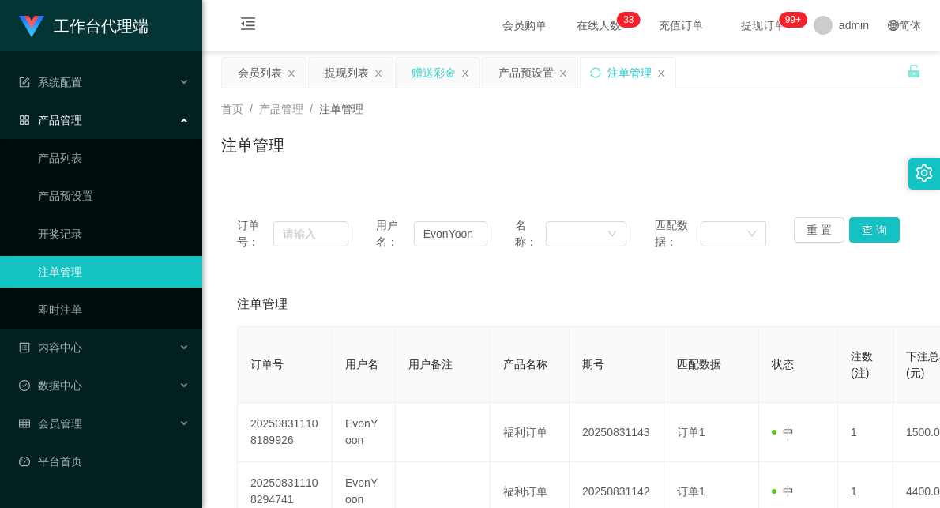
click at [425, 73] on div "赠送彩金" at bounding box center [433, 73] width 44 height 30
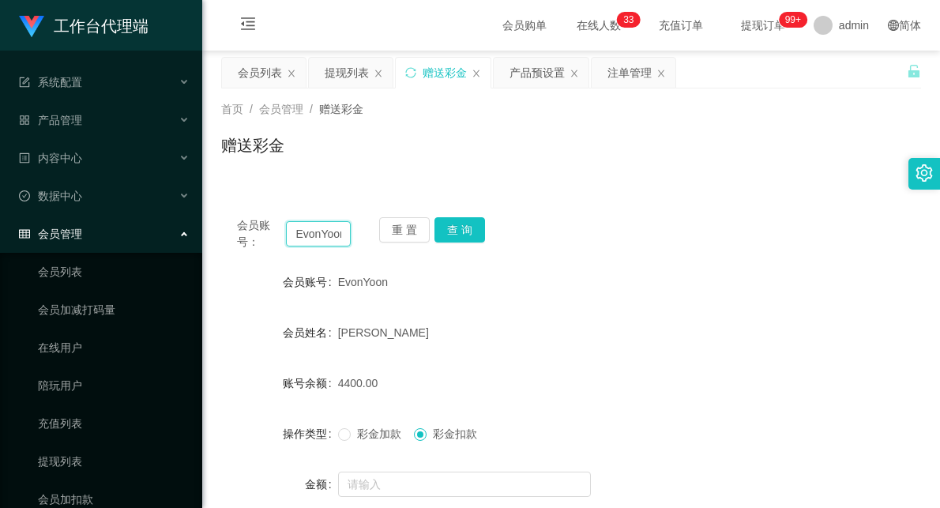
click at [313, 231] on input "EvonYoon" at bounding box center [318, 233] width 65 height 25
click at [456, 229] on button "查 询" at bounding box center [459, 229] width 51 height 25
click at [235, 77] on div "会员列表" at bounding box center [264, 73] width 84 height 30
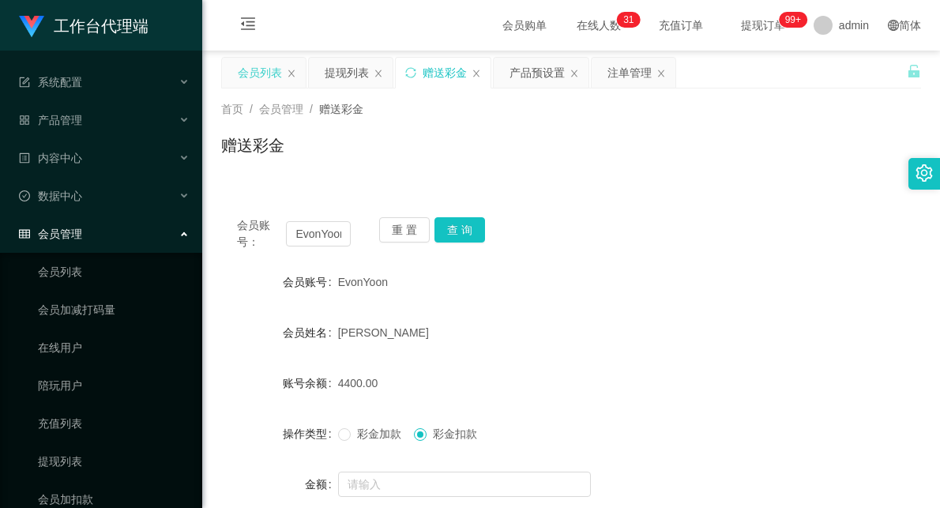
click at [257, 77] on div "会员列表" at bounding box center [260, 73] width 44 height 30
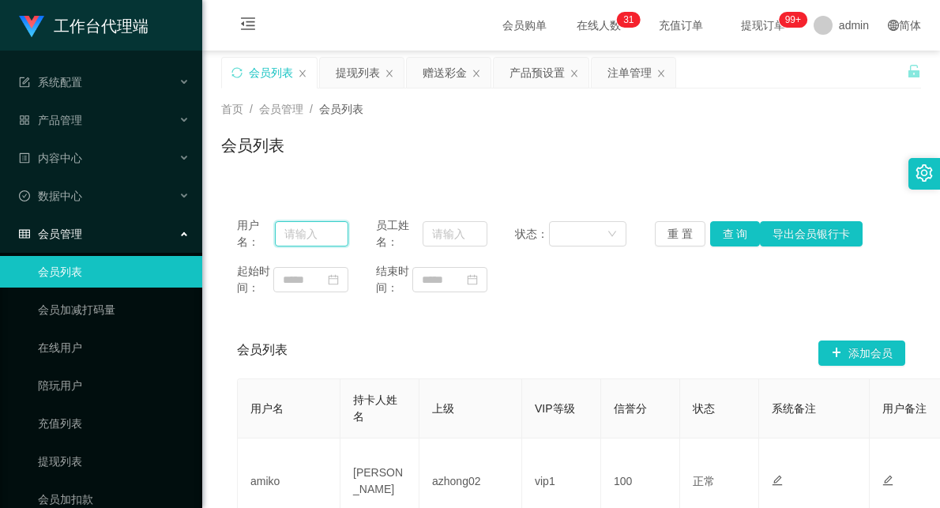
click at [306, 234] on input "text" at bounding box center [311, 233] width 73 height 25
paste input "EvonYoon"
type input "EvonYoon"
click at [726, 238] on button "查 询" at bounding box center [735, 233] width 51 height 25
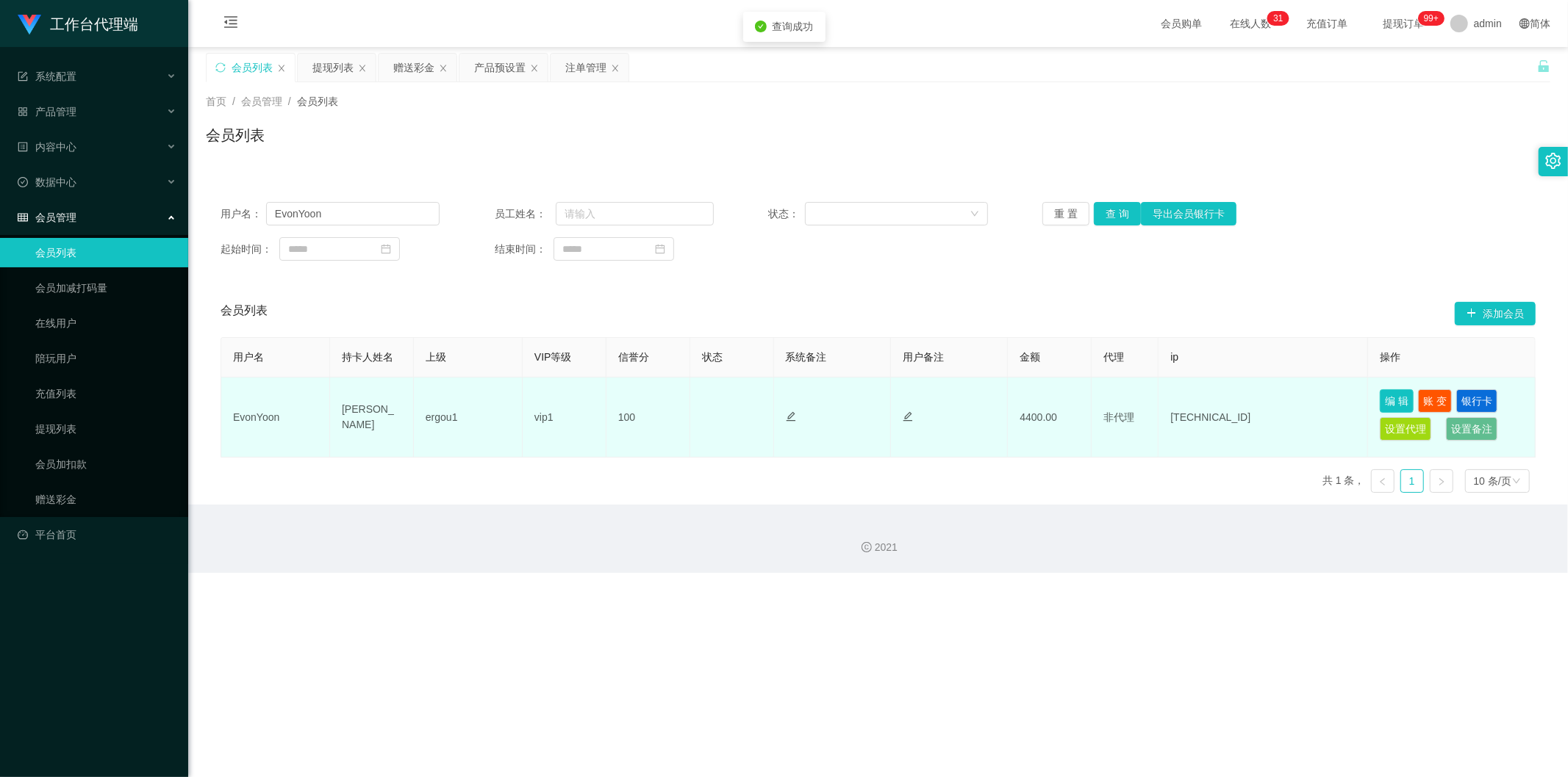
click at [874, 400] on button "编 辑" at bounding box center [1397, 400] width 34 height 23
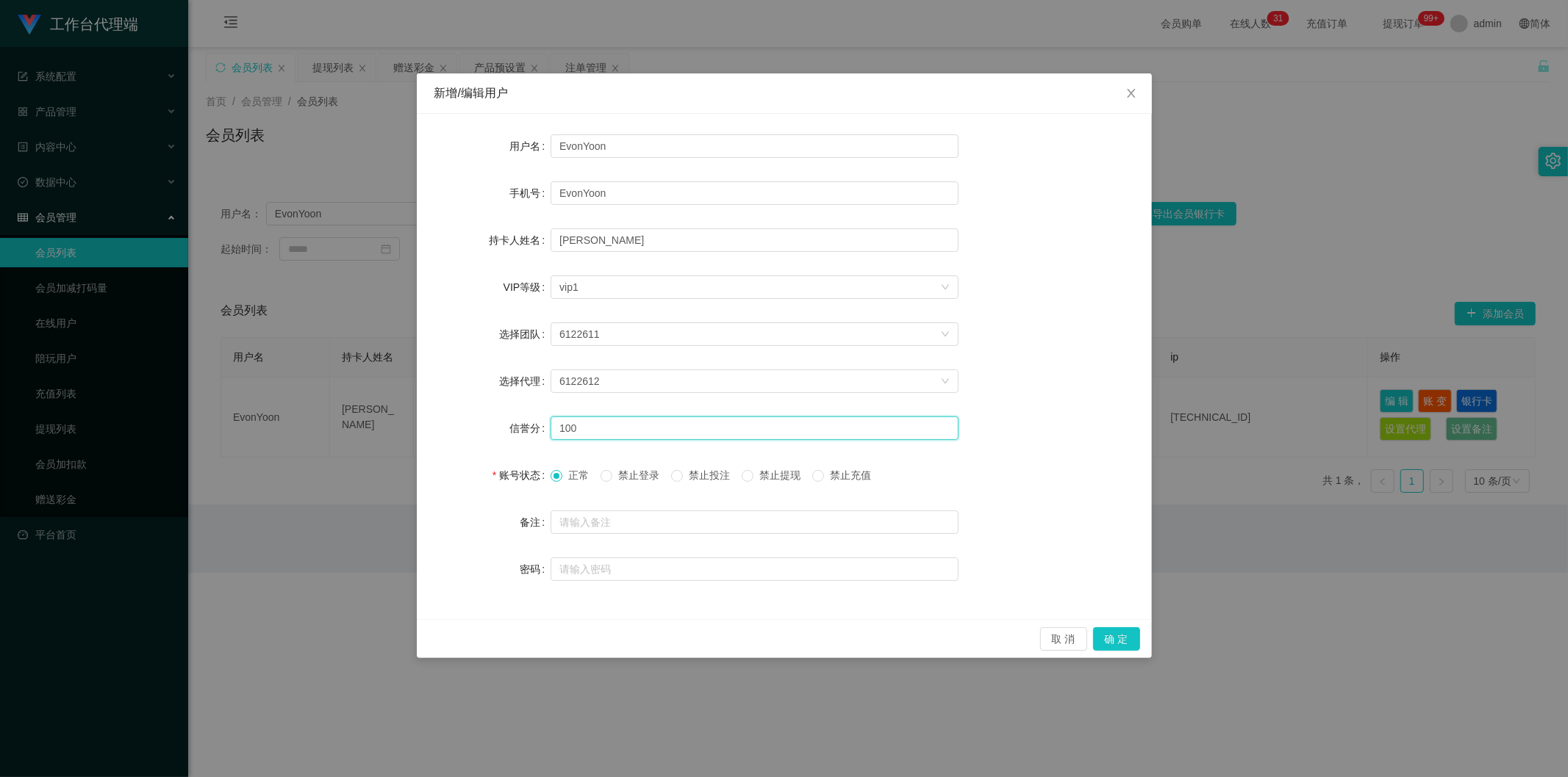
drag, startPoint x: 584, startPoint y: 431, endPoint x: 477, endPoint y: 414, distance: 108.3
click at [484, 423] on div "信誉分 100" at bounding box center [785, 429] width 700 height 30
type input "80"
click at [874, 472] on button "确 定" at bounding box center [1116, 638] width 47 height 23
